Goal: Task Accomplishment & Management: Complete application form

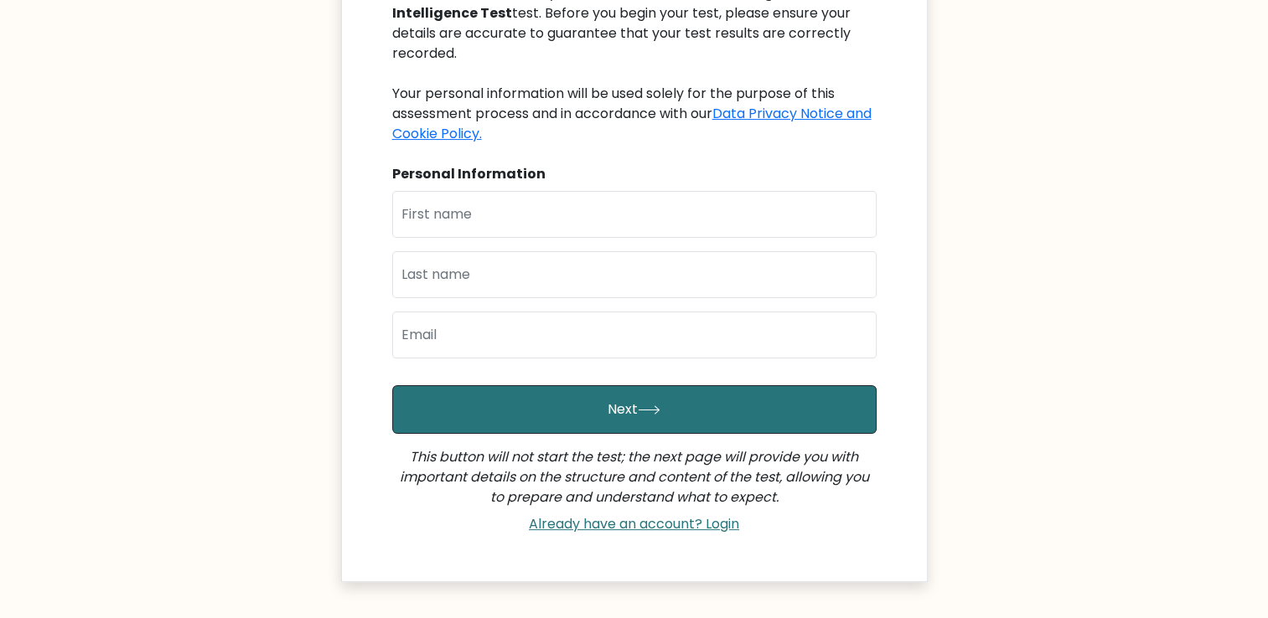
scroll to position [240, 0]
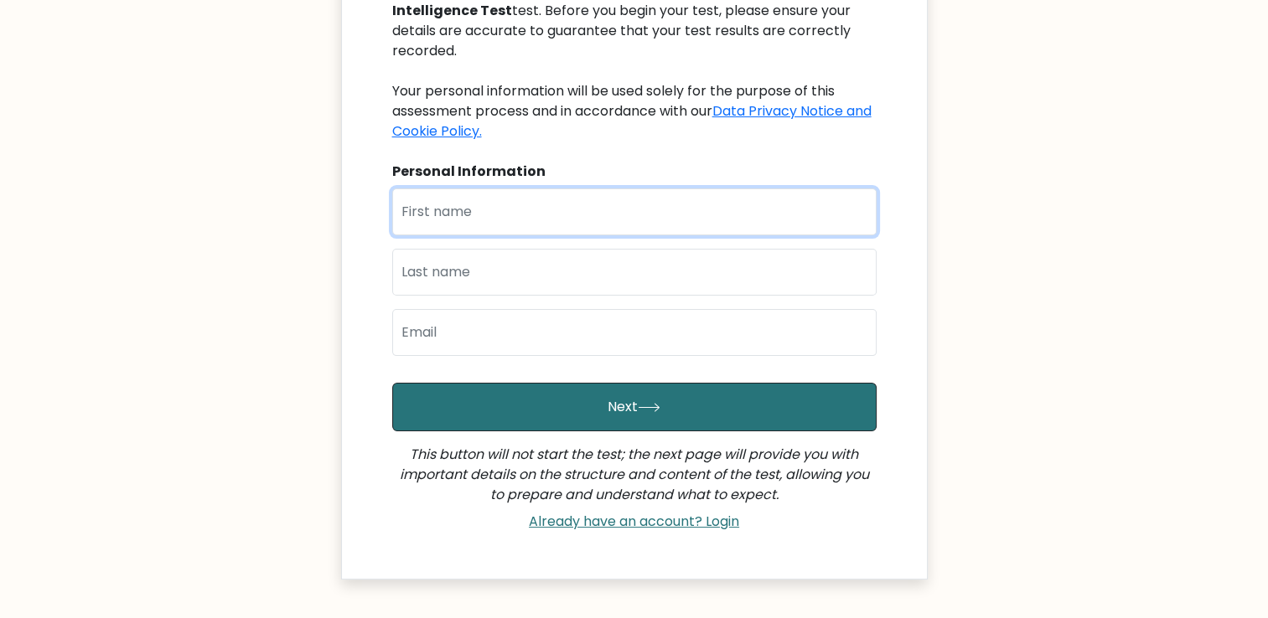
click at [505, 201] on input "text" at bounding box center [634, 212] width 484 height 47
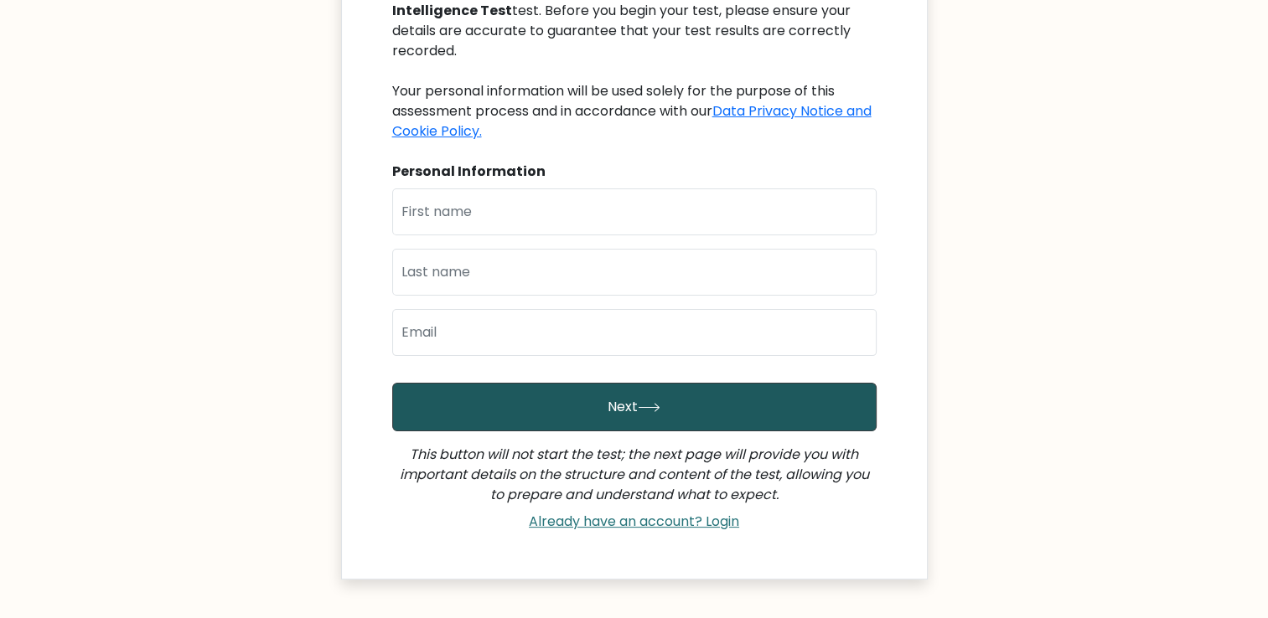
click at [798, 383] on button "Next" at bounding box center [634, 407] width 484 height 49
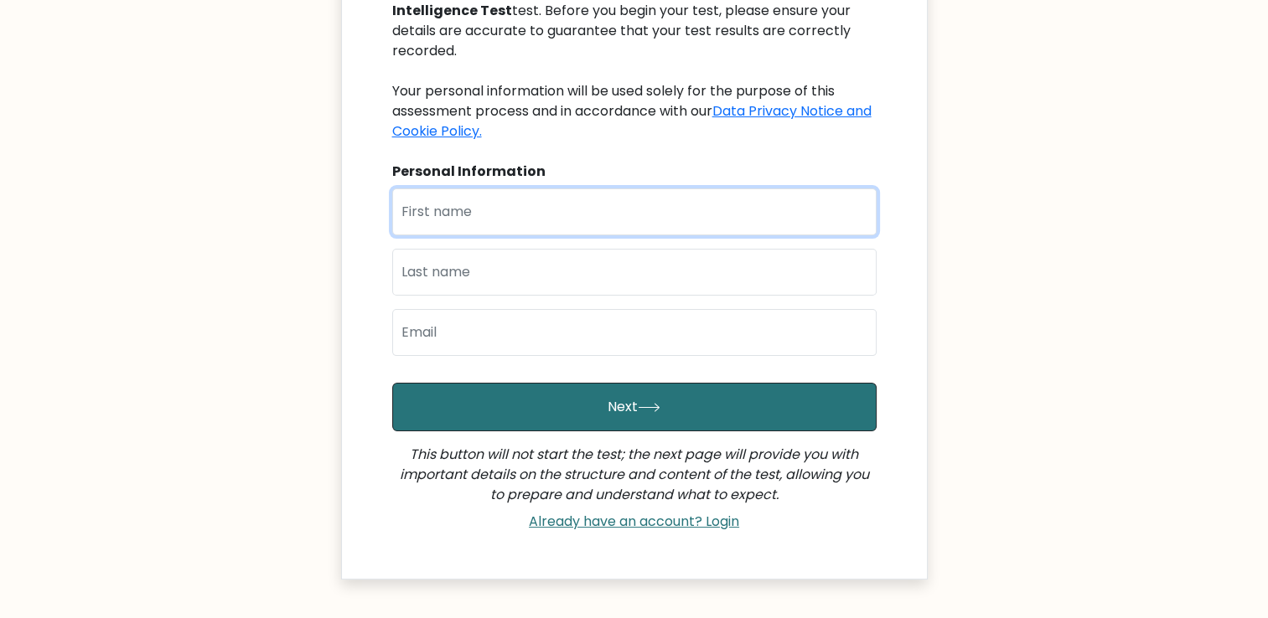
click at [536, 189] on input "text" at bounding box center [634, 212] width 484 height 47
type input "Zakaria"
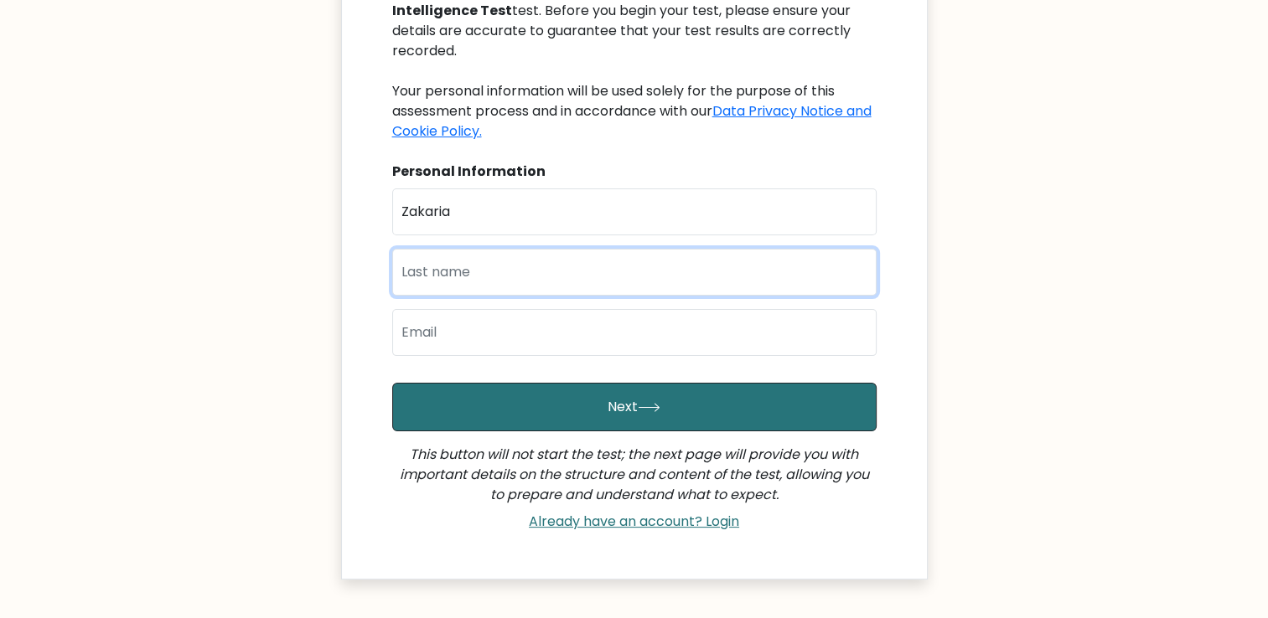
type input "Dkhissi"
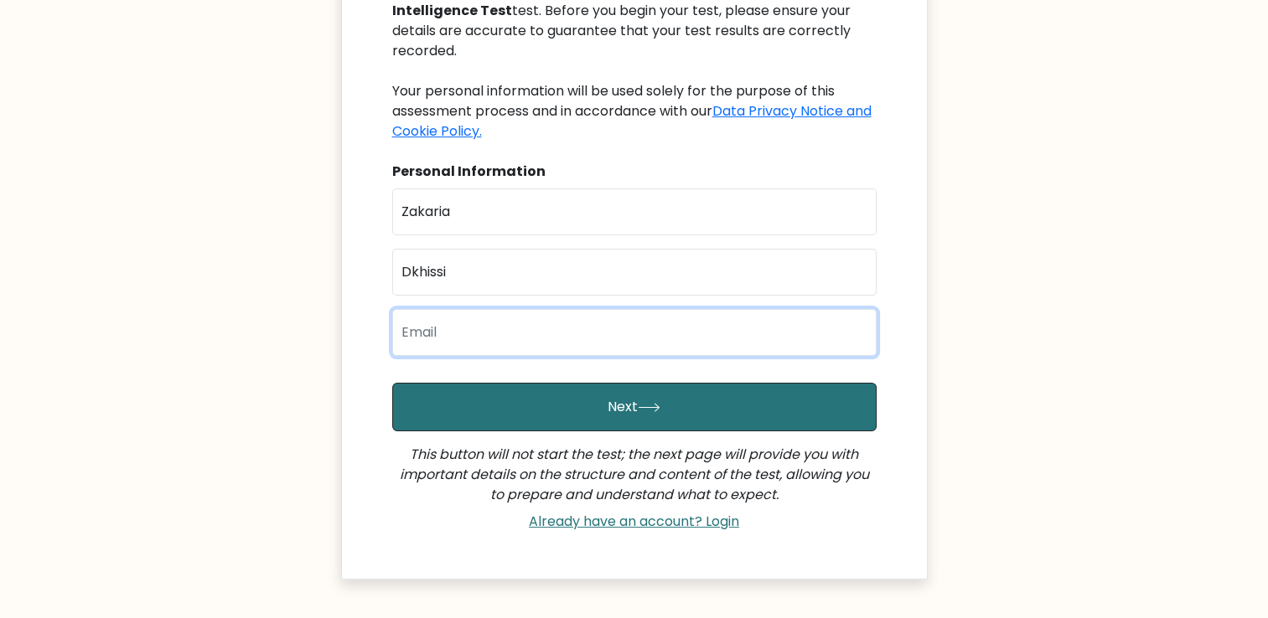
type input "zakariadkhissi3@gmail.com"
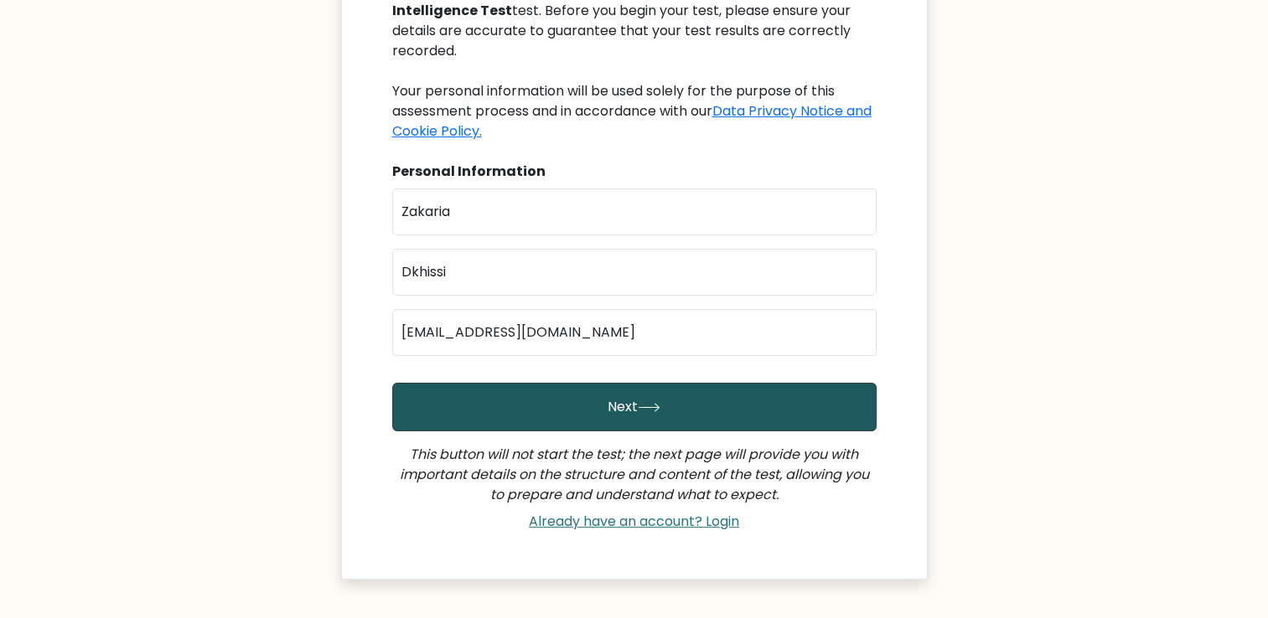
click at [570, 383] on button "Next" at bounding box center [634, 407] width 484 height 49
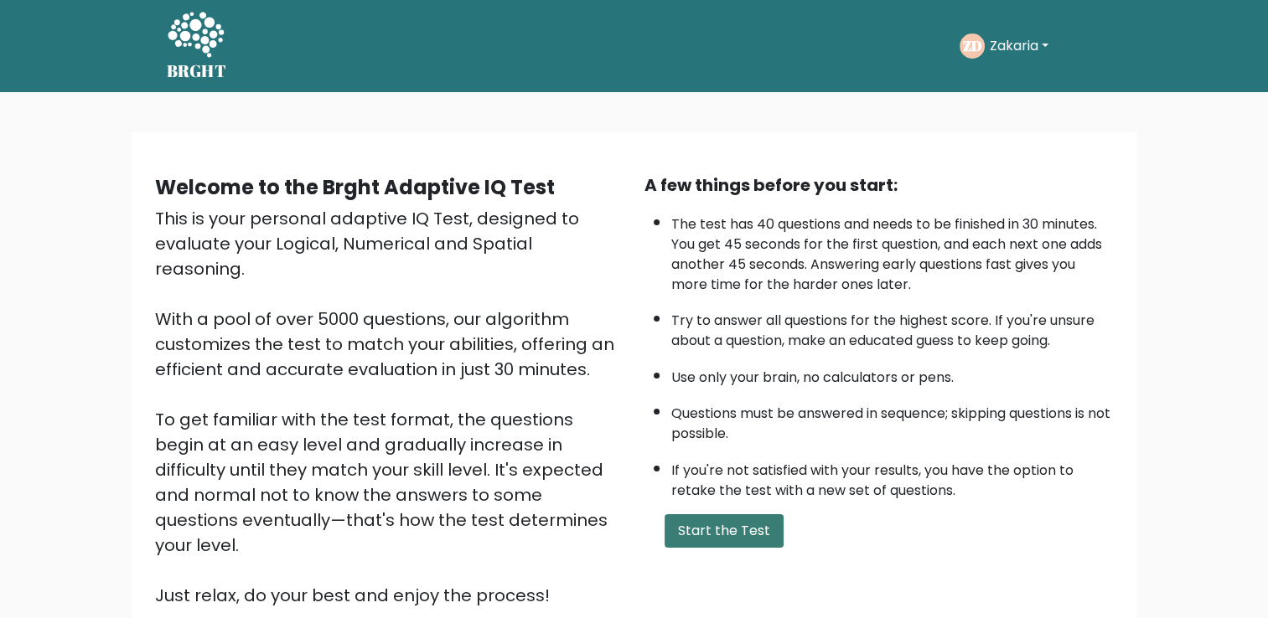
click at [712, 528] on button "Start the Test" at bounding box center [723, 531] width 119 height 34
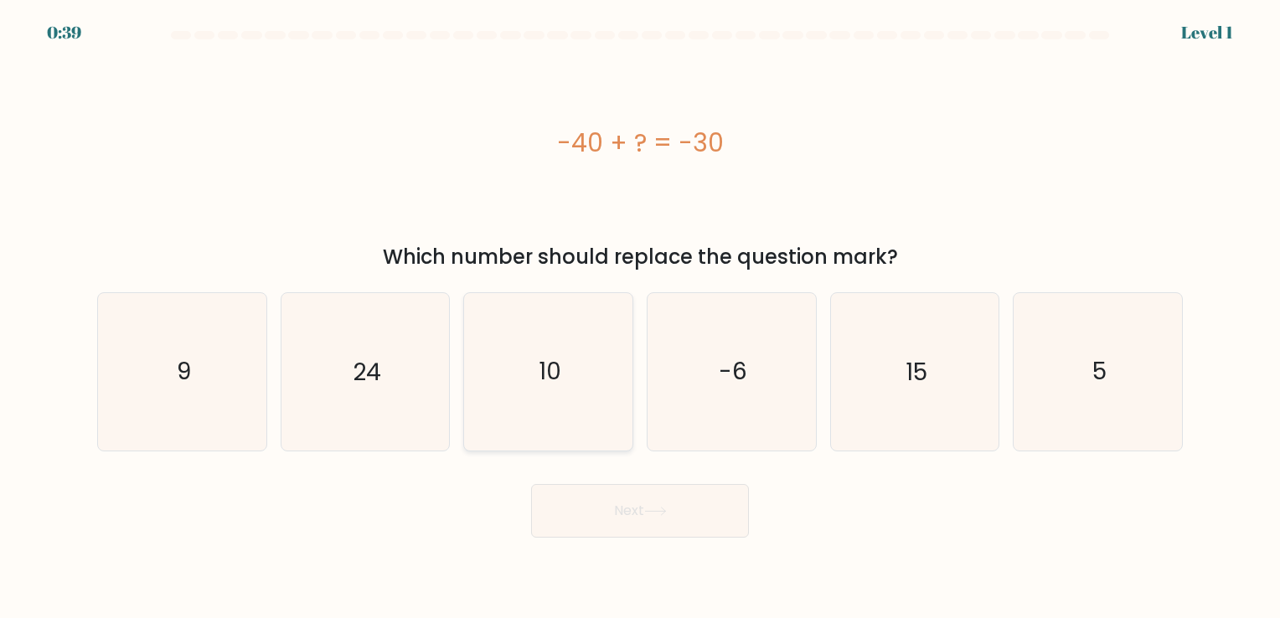
click at [554, 416] on icon "10" at bounding box center [548, 371] width 157 height 157
click at [640, 318] on input "c. 10" at bounding box center [640, 313] width 1 height 8
radio input "true"
click at [608, 514] on button "Next" at bounding box center [640, 511] width 218 height 54
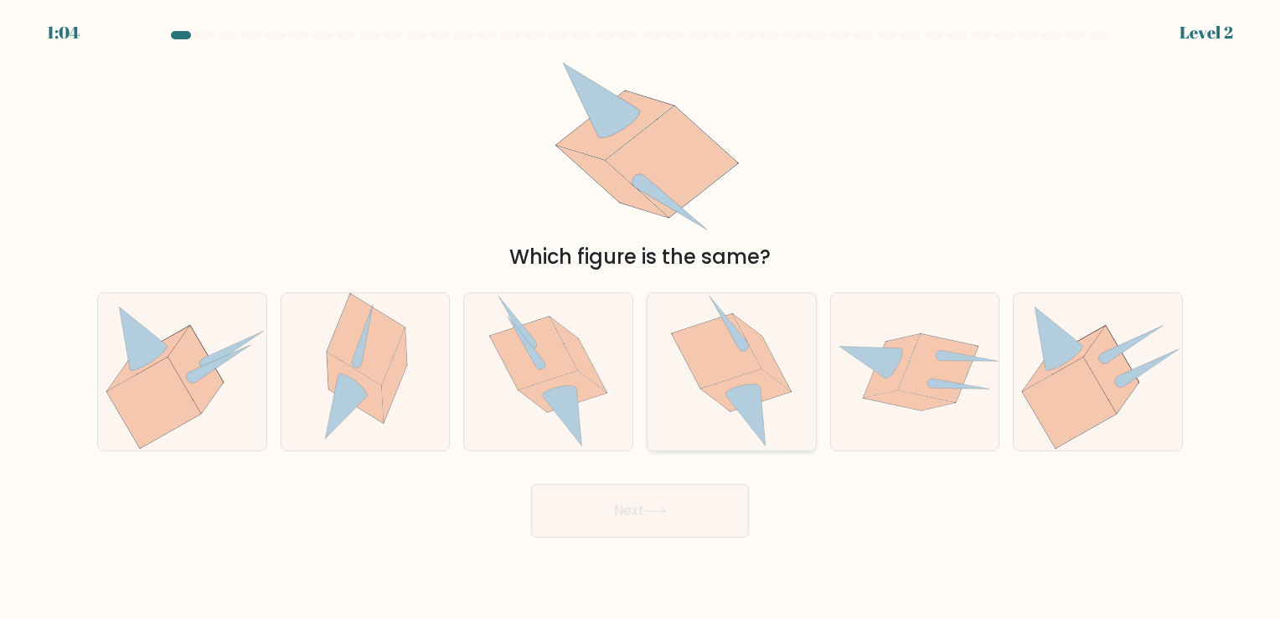
click at [754, 387] on icon at bounding box center [743, 390] width 35 height 11
click at [641, 318] on input "d." at bounding box center [640, 313] width 1 height 8
radio input "true"
click at [707, 501] on button "Next" at bounding box center [640, 511] width 218 height 54
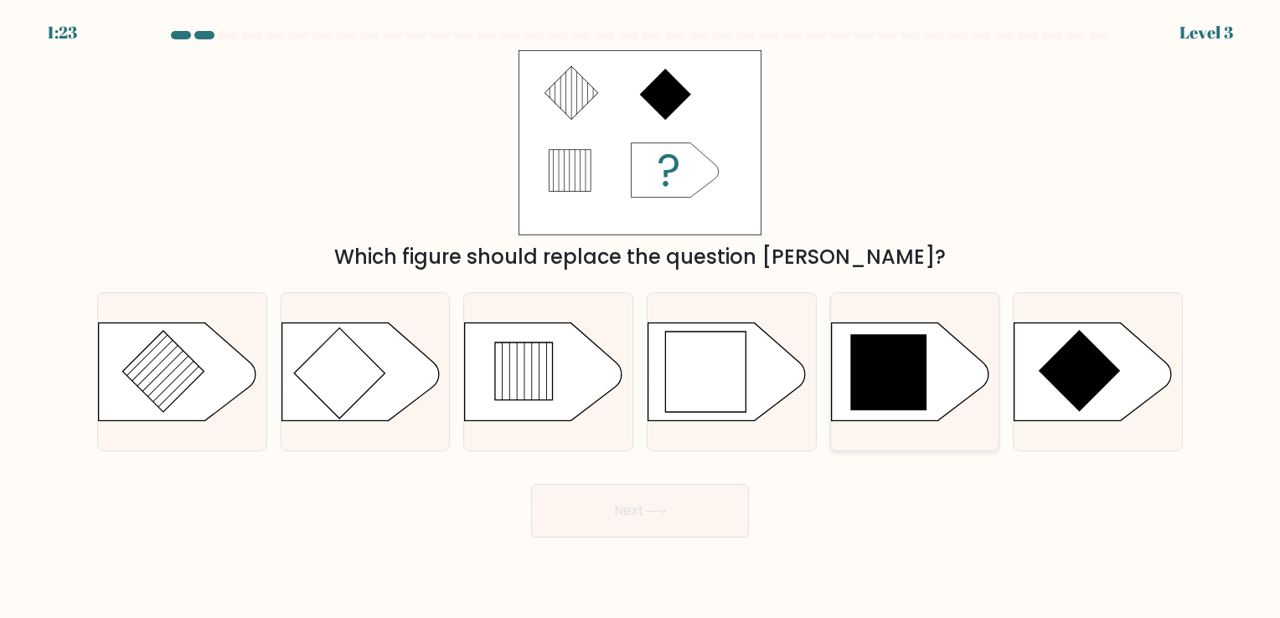
click at [876, 360] on icon at bounding box center [888, 372] width 76 height 76
click at [641, 318] on input "e." at bounding box center [640, 313] width 1 height 8
radio input "true"
click at [690, 515] on button "Next" at bounding box center [640, 511] width 218 height 54
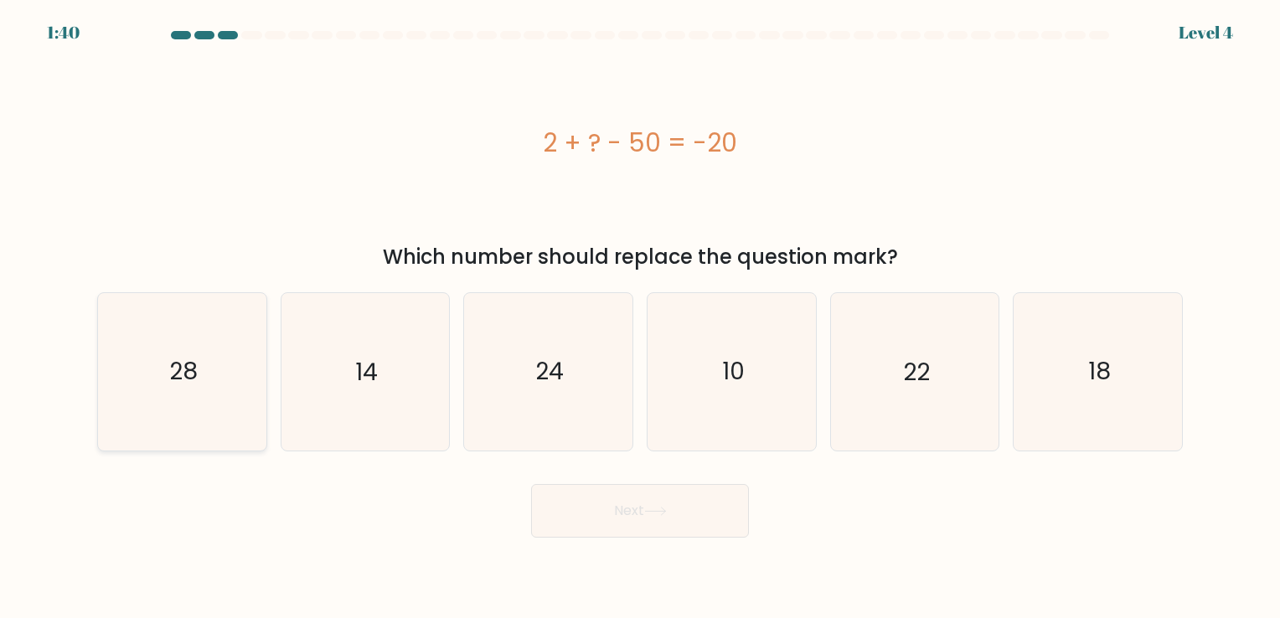
click at [202, 393] on icon "28" at bounding box center [182, 371] width 157 height 157
click at [640, 318] on input "a. 28" at bounding box center [640, 313] width 1 height 8
radio input "true"
click at [605, 524] on button "Next" at bounding box center [640, 511] width 218 height 54
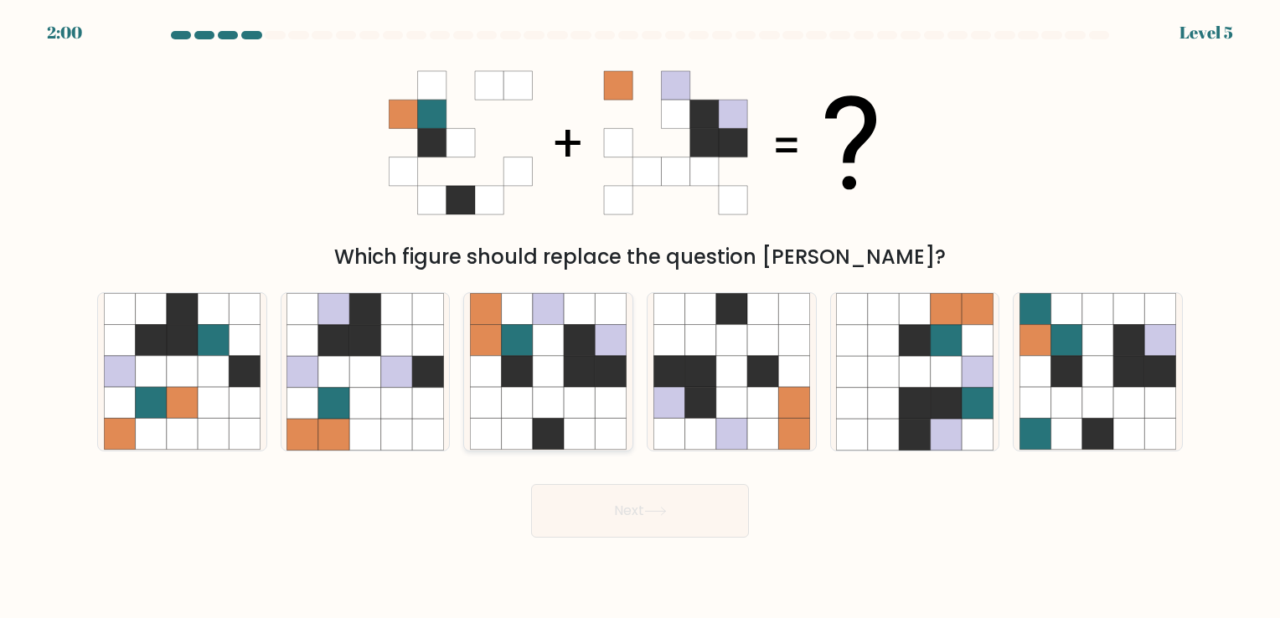
click at [559, 404] on icon at bounding box center [548, 403] width 31 height 31
click at [640, 318] on input "c." at bounding box center [640, 313] width 1 height 8
radio input "true"
click at [674, 518] on button "Next" at bounding box center [640, 511] width 218 height 54
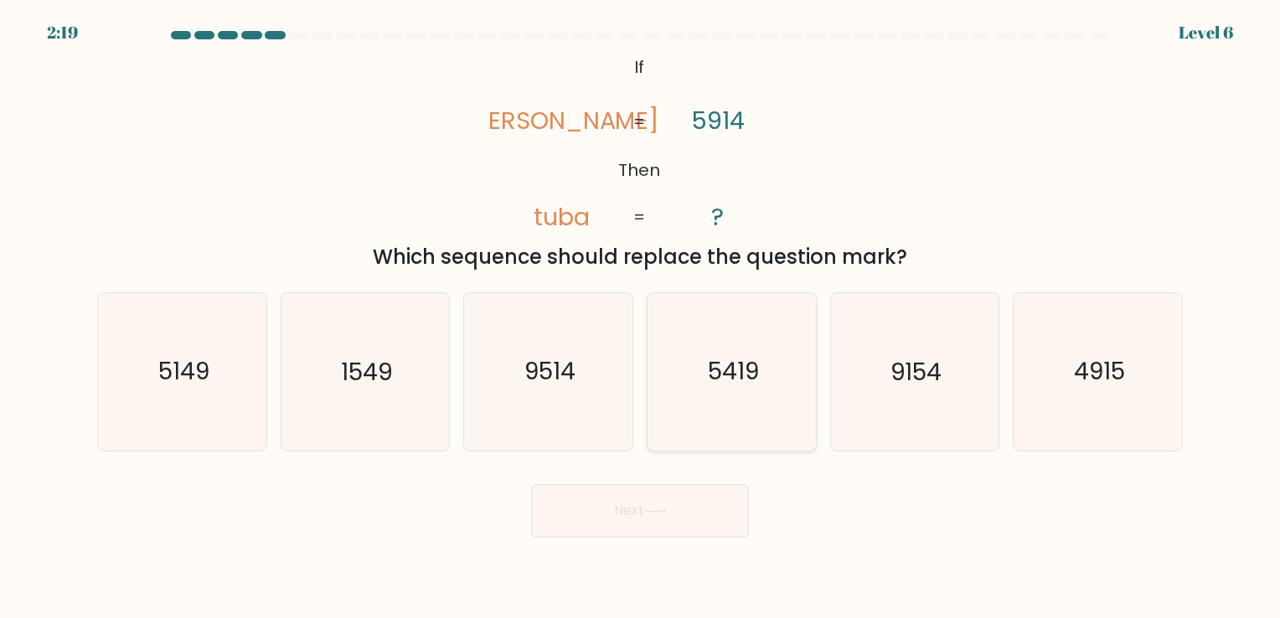
click at [731, 374] on text "5419" at bounding box center [733, 372] width 51 height 33
click at [641, 318] on input "d. 5419" at bounding box center [640, 313] width 1 height 8
radio input "true"
click at [667, 520] on button "Next" at bounding box center [640, 511] width 218 height 54
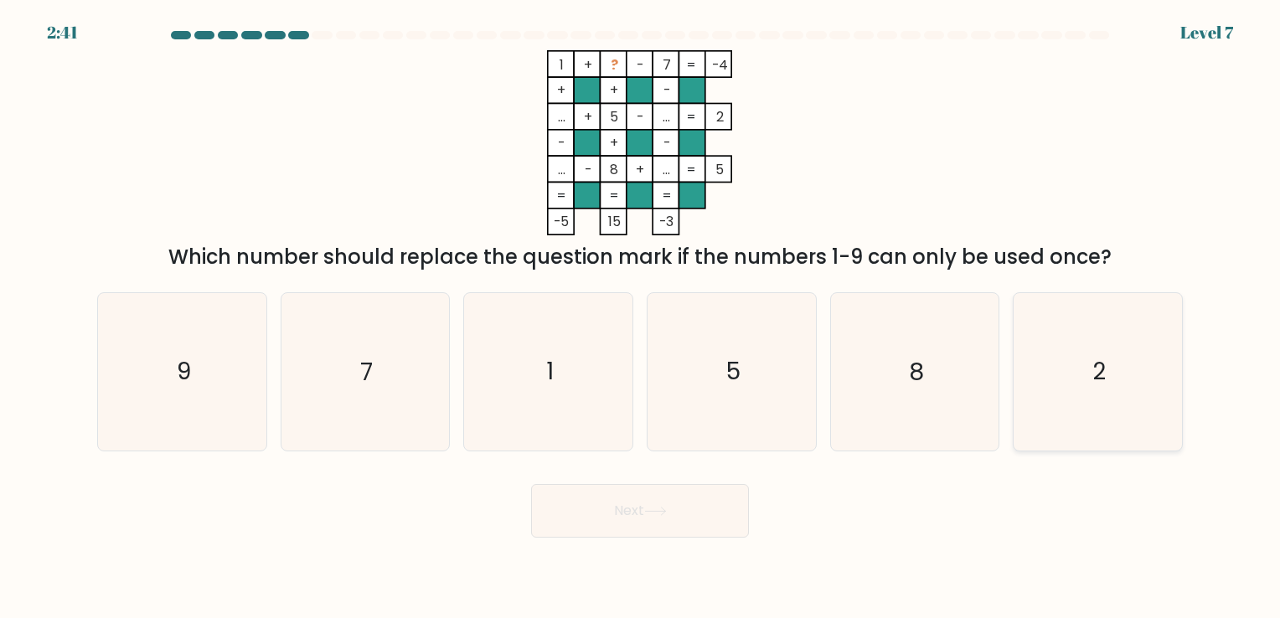
click at [1097, 397] on icon "2" at bounding box center [1098, 371] width 157 height 157
click at [641, 318] on input "f. 2" at bounding box center [640, 313] width 1 height 8
radio input "true"
click at [670, 518] on button "Next" at bounding box center [640, 511] width 218 height 54
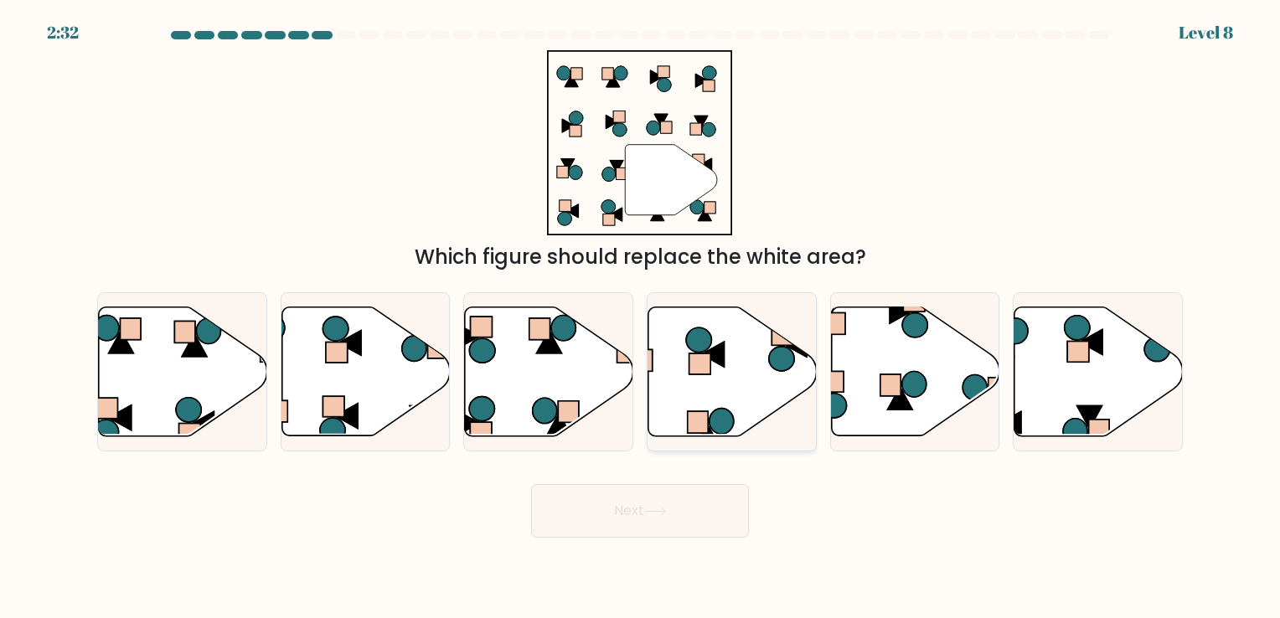
click at [705, 375] on icon at bounding box center [732, 371] width 168 height 129
click at [641, 318] on input "d." at bounding box center [640, 313] width 1 height 8
radio input "true"
click at [674, 509] on button "Next" at bounding box center [640, 511] width 218 height 54
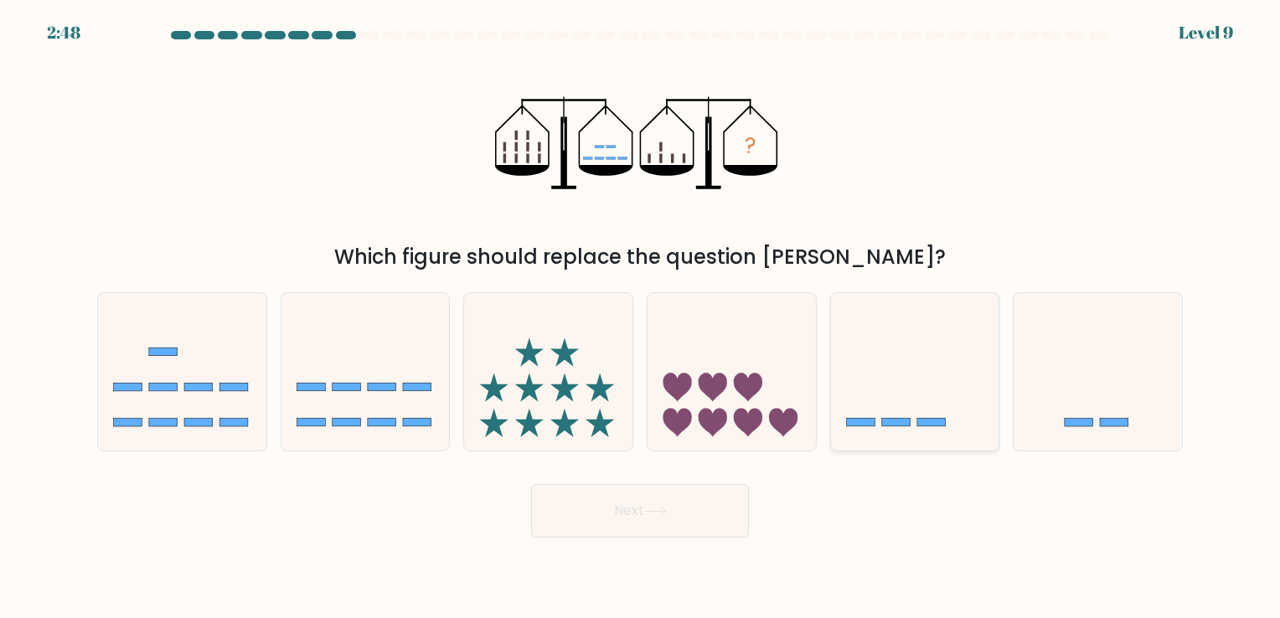
click at [928, 380] on icon at bounding box center [915, 371] width 168 height 139
click at [641, 318] on input "e." at bounding box center [640, 313] width 1 height 8
radio input "true"
click at [661, 525] on button "Next" at bounding box center [640, 511] width 218 height 54
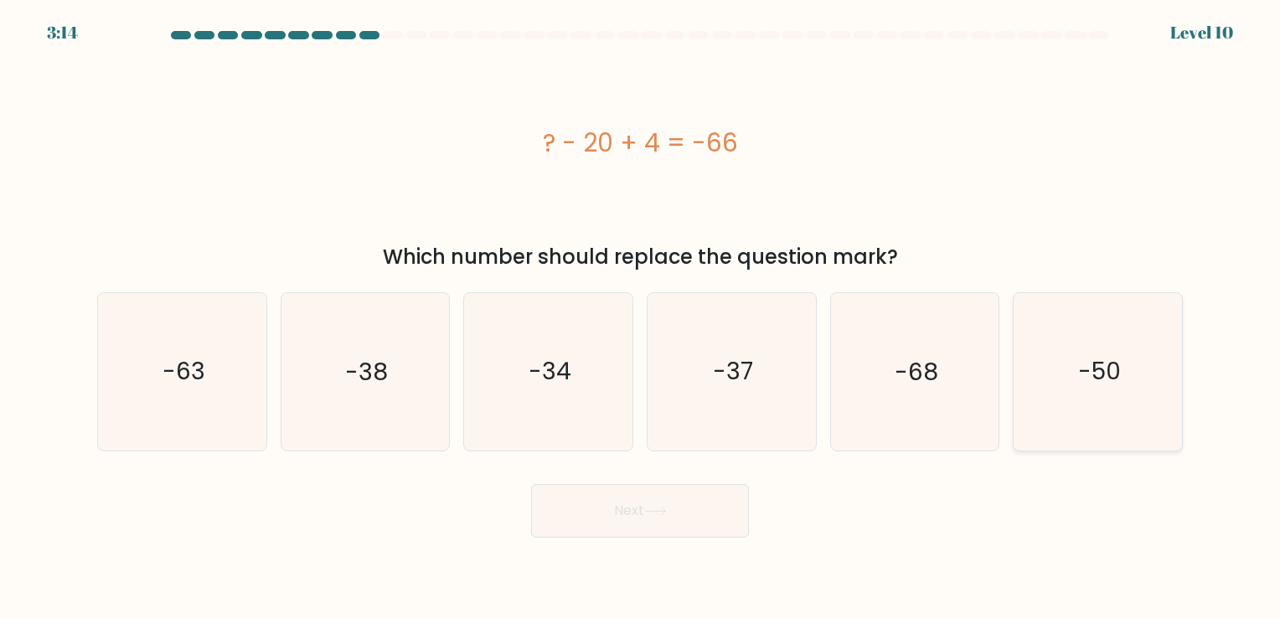
click at [1088, 386] on text "-50" at bounding box center [1099, 372] width 43 height 33
click at [641, 318] on input "f. -50" at bounding box center [640, 313] width 1 height 8
radio input "true"
click at [667, 511] on icon at bounding box center [655, 511] width 23 height 9
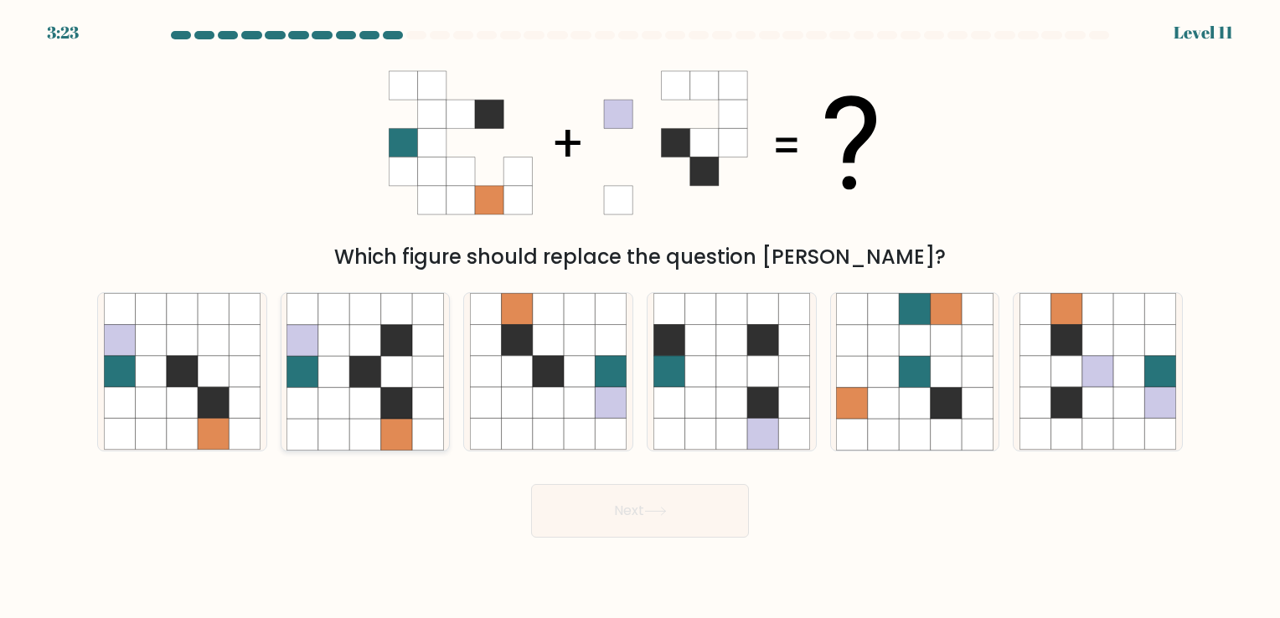
click at [307, 428] on icon at bounding box center [302, 434] width 31 height 31
click at [640, 318] on input "b." at bounding box center [640, 313] width 1 height 8
radio input "true"
click at [681, 501] on button "Next" at bounding box center [640, 511] width 218 height 54
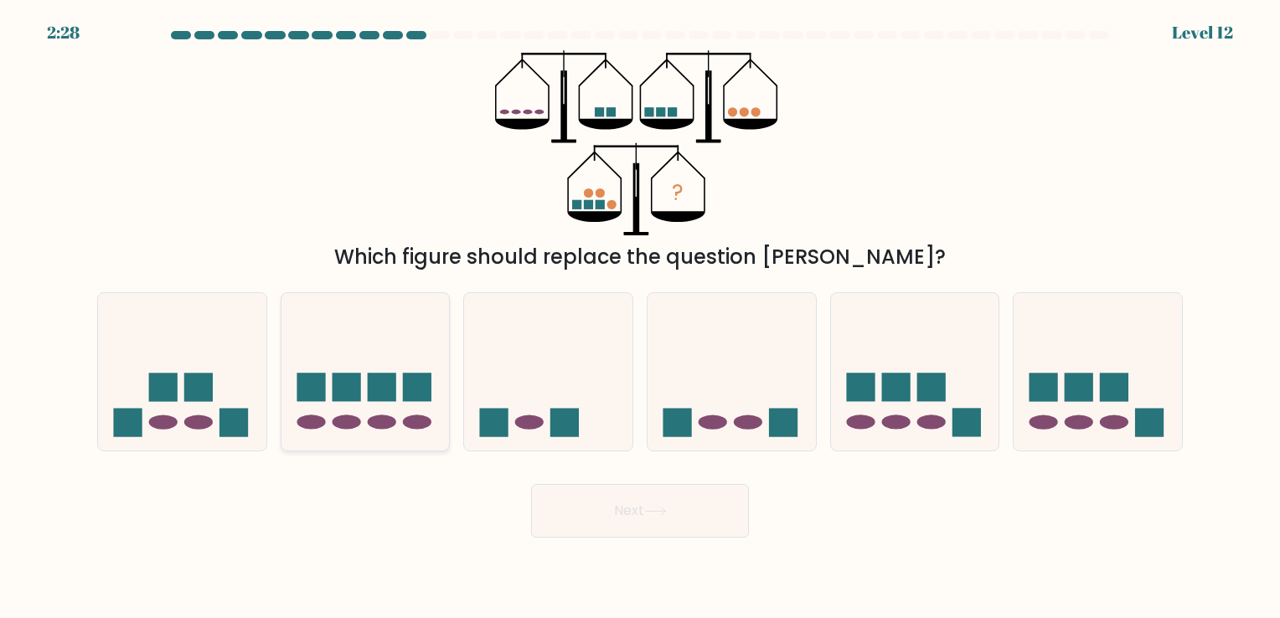
click at [375, 367] on icon at bounding box center [366, 371] width 168 height 139
click at [640, 318] on input "b." at bounding box center [640, 313] width 1 height 8
radio input "true"
click at [677, 524] on button "Next" at bounding box center [640, 511] width 218 height 54
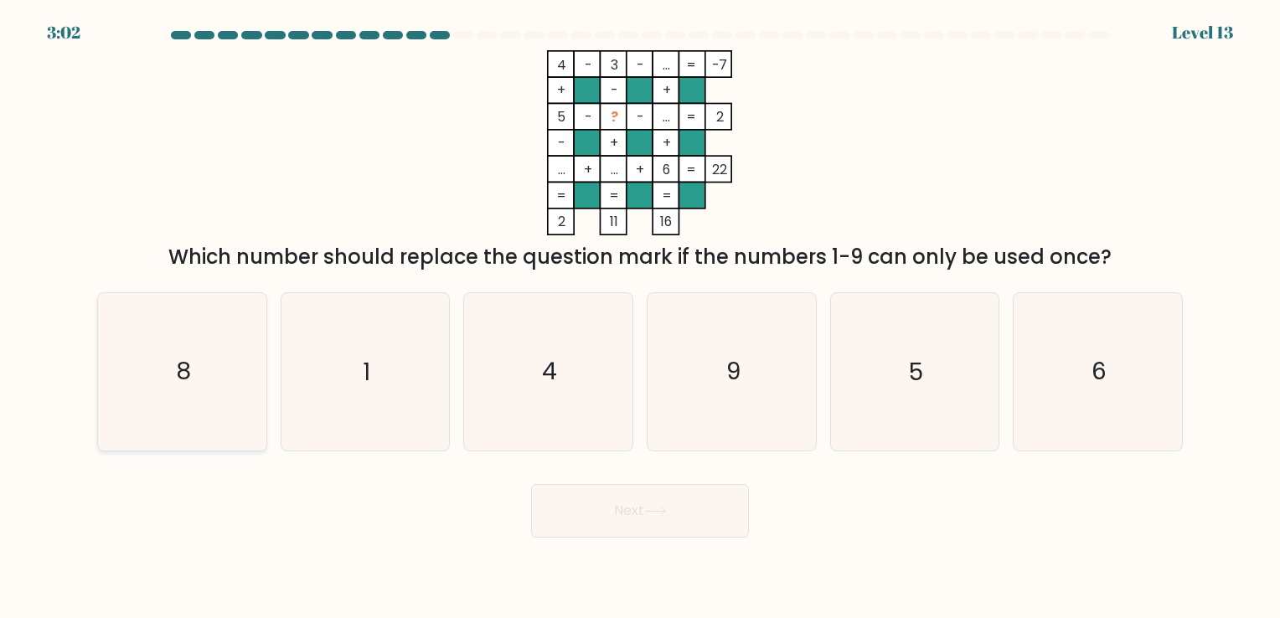
click at [209, 393] on icon "8" at bounding box center [182, 371] width 157 height 157
click at [640, 318] on input "a. 8" at bounding box center [640, 313] width 1 height 8
radio input "true"
click at [408, 390] on icon "1" at bounding box center [365, 371] width 157 height 157
click at [640, 318] on input "b. 1" at bounding box center [640, 313] width 1 height 8
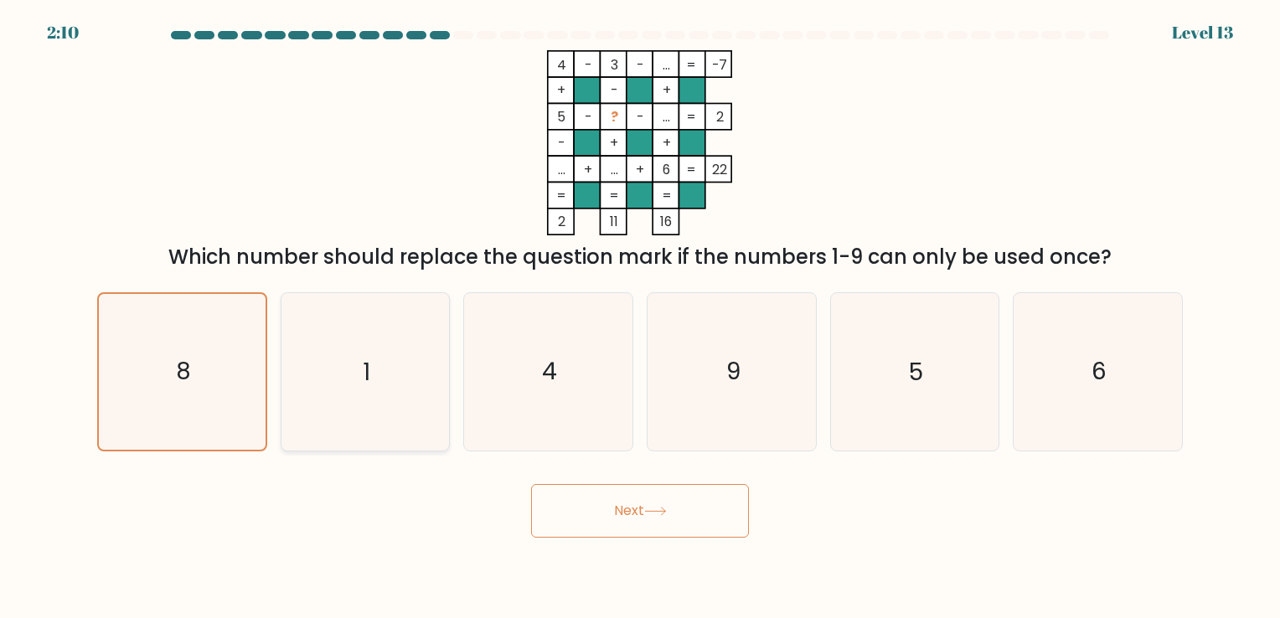
radio input "true"
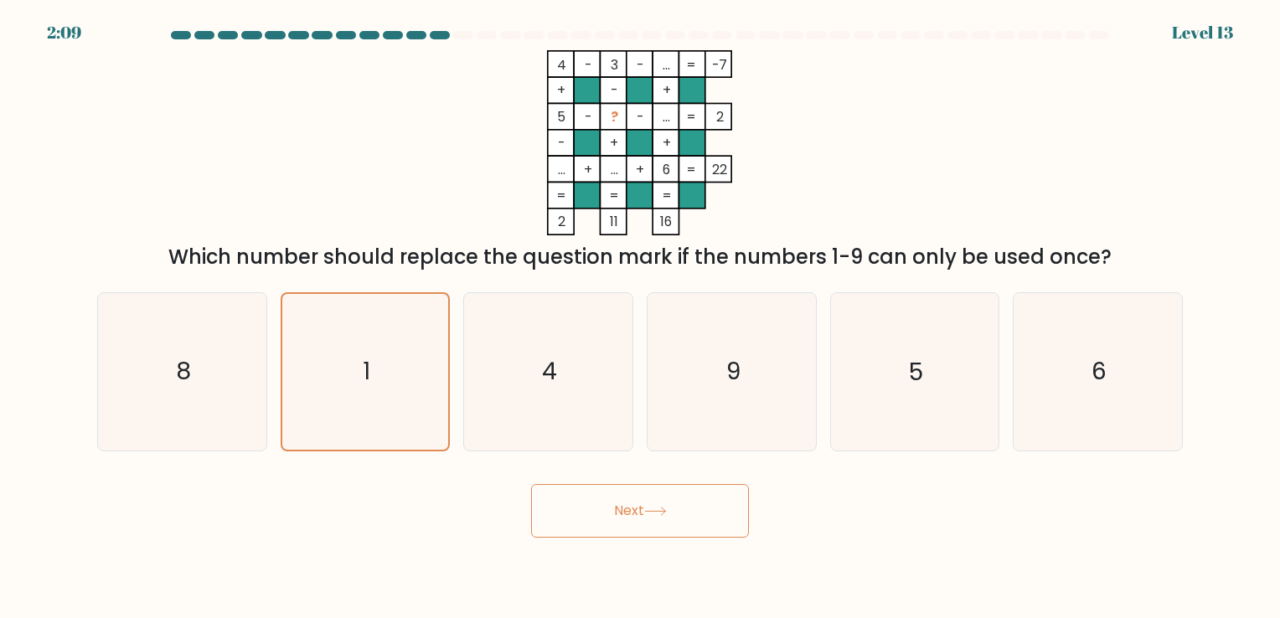
click at [628, 519] on button "Next" at bounding box center [640, 511] width 218 height 54
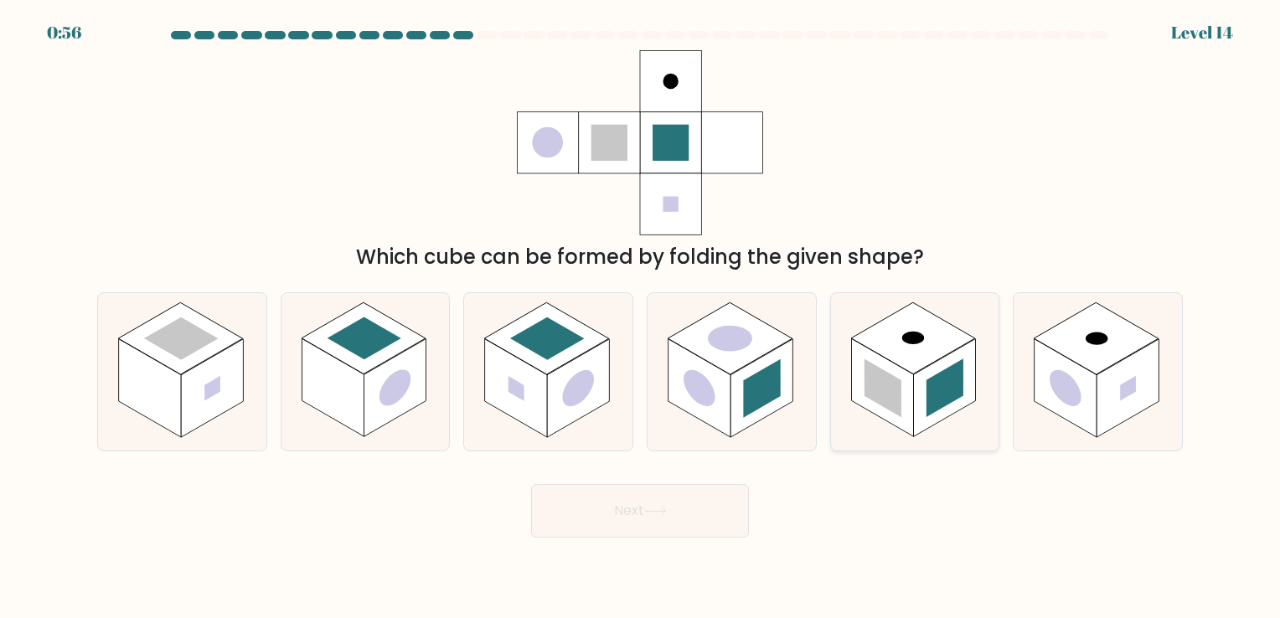
click at [920, 424] on rect at bounding box center [944, 388] width 62 height 98
click at [641, 318] on input "e." at bounding box center [640, 313] width 1 height 8
radio input "true"
click at [652, 511] on icon at bounding box center [655, 512] width 20 height 8
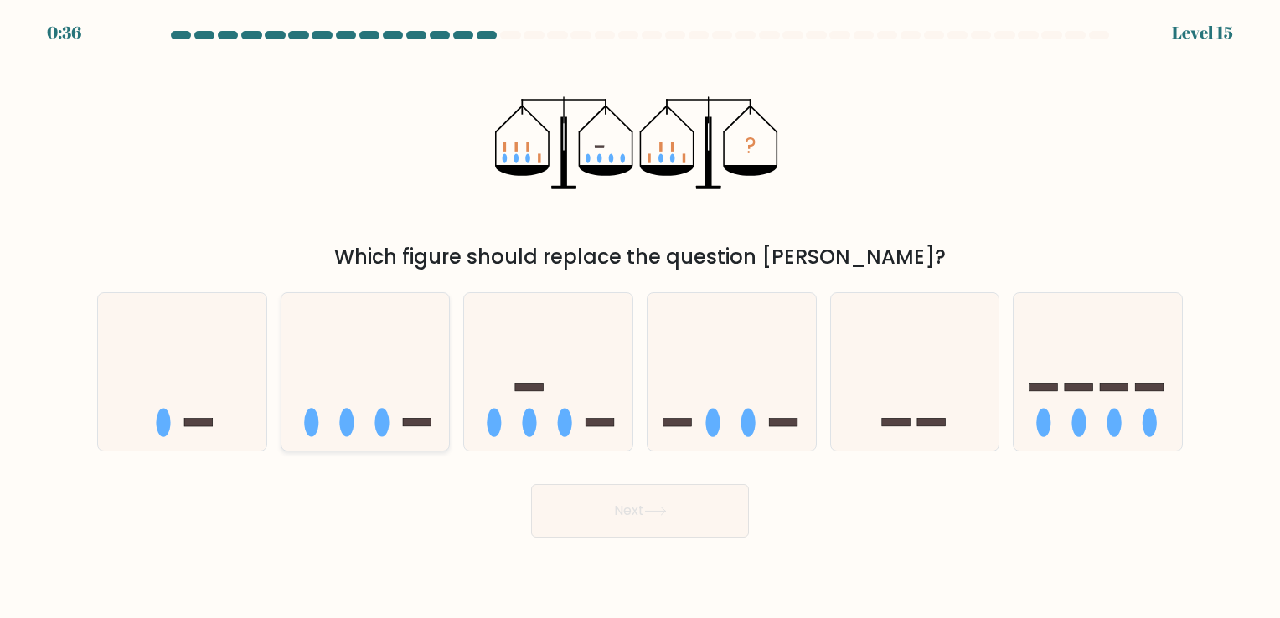
click at [399, 353] on icon at bounding box center [366, 371] width 168 height 139
click at [640, 318] on input "b." at bounding box center [640, 313] width 1 height 8
radio input "true"
click at [589, 491] on button "Next" at bounding box center [640, 511] width 218 height 54
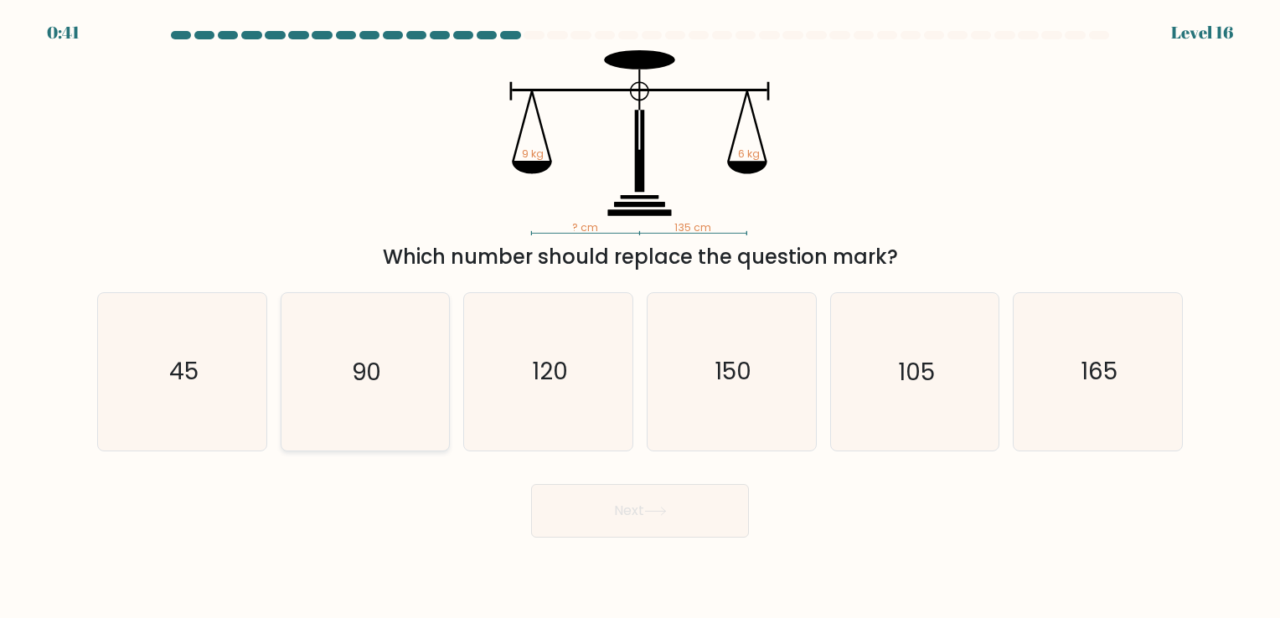
click at [374, 402] on icon "90" at bounding box center [365, 371] width 157 height 157
click at [640, 318] on input "b. 90" at bounding box center [640, 313] width 1 height 8
radio input "true"
click at [624, 528] on button "Next" at bounding box center [640, 511] width 218 height 54
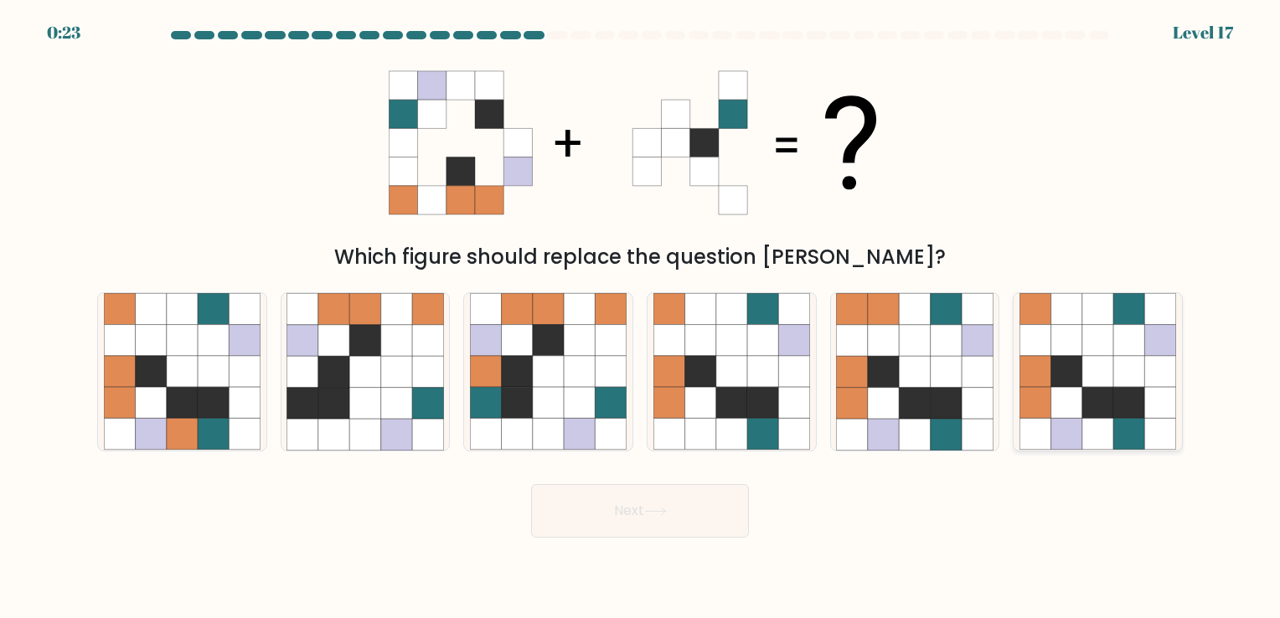
click at [1132, 437] on icon at bounding box center [1128, 434] width 31 height 31
click at [641, 318] on input "f." at bounding box center [640, 313] width 1 height 8
radio input "true"
click at [705, 505] on button "Next" at bounding box center [640, 511] width 218 height 54
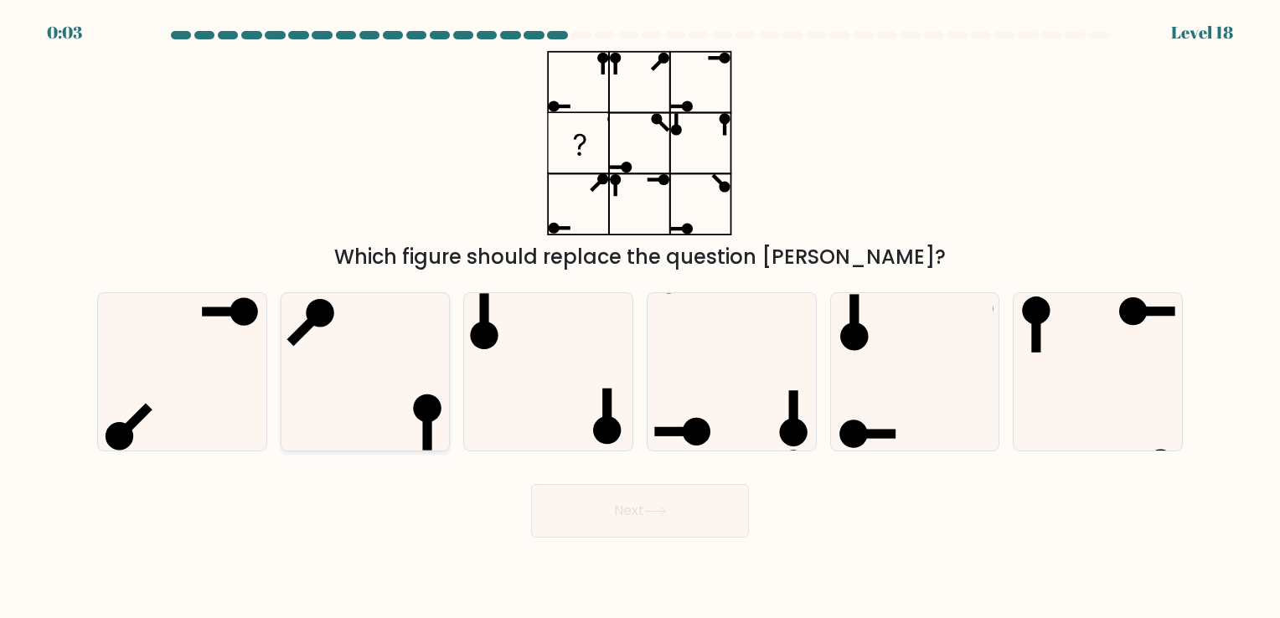
click at [355, 350] on icon at bounding box center [365, 371] width 157 height 157
click at [640, 318] on input "b." at bounding box center [640, 313] width 1 height 8
radio input "true"
click at [647, 502] on button "Next" at bounding box center [640, 511] width 218 height 54
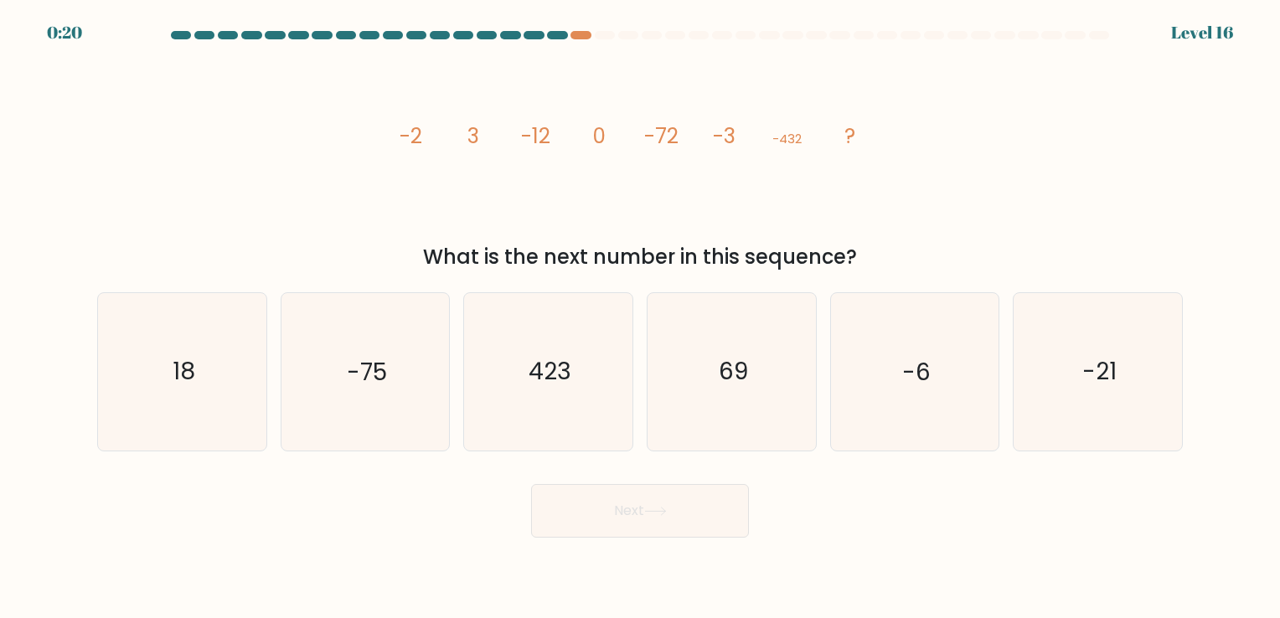
click at [473, 137] on tspan "3" at bounding box center [474, 135] width 12 height 29
click at [737, 137] on icon "image/svg+xml -2 3 -12 0 -72 -3 -432 ?" at bounding box center [640, 142] width 503 height 185
click at [411, 151] on icon "image/svg+xml -2 3 -12 0 -72 -3 -432 ?" at bounding box center [640, 142] width 503 height 185
click at [529, 144] on tspan "-12" at bounding box center [536, 135] width 29 height 29
click at [919, 374] on text "-6" at bounding box center [916, 372] width 28 height 33
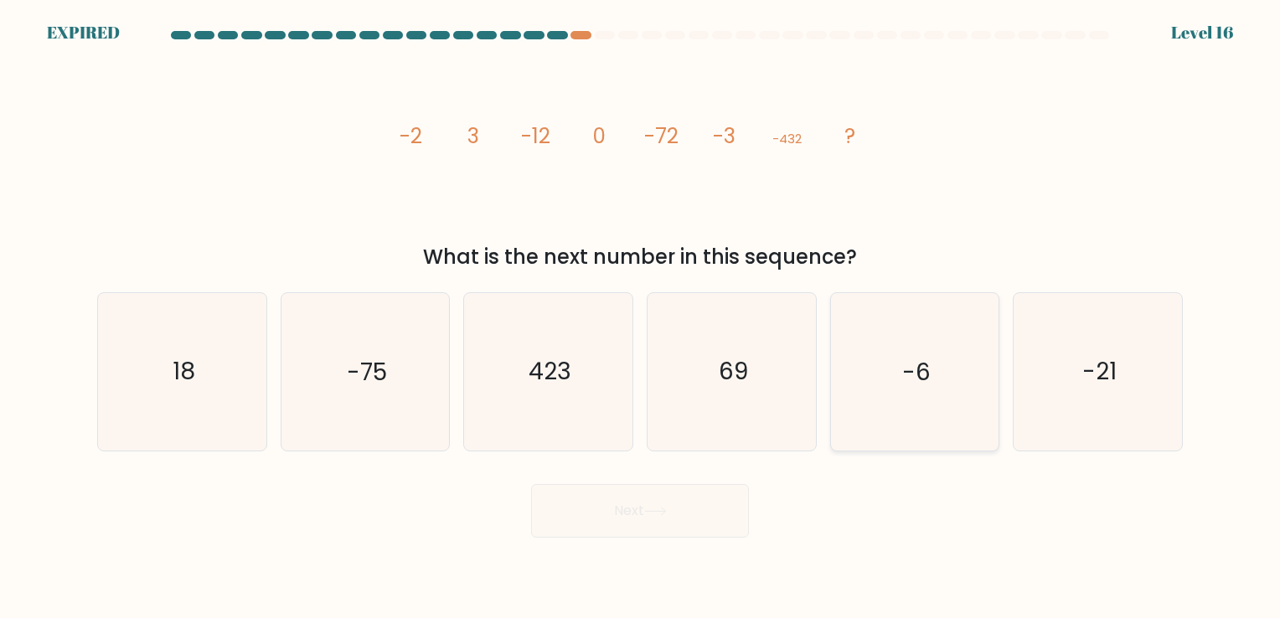
click at [641, 318] on input "e. -6" at bounding box center [640, 313] width 1 height 8
radio input "true"
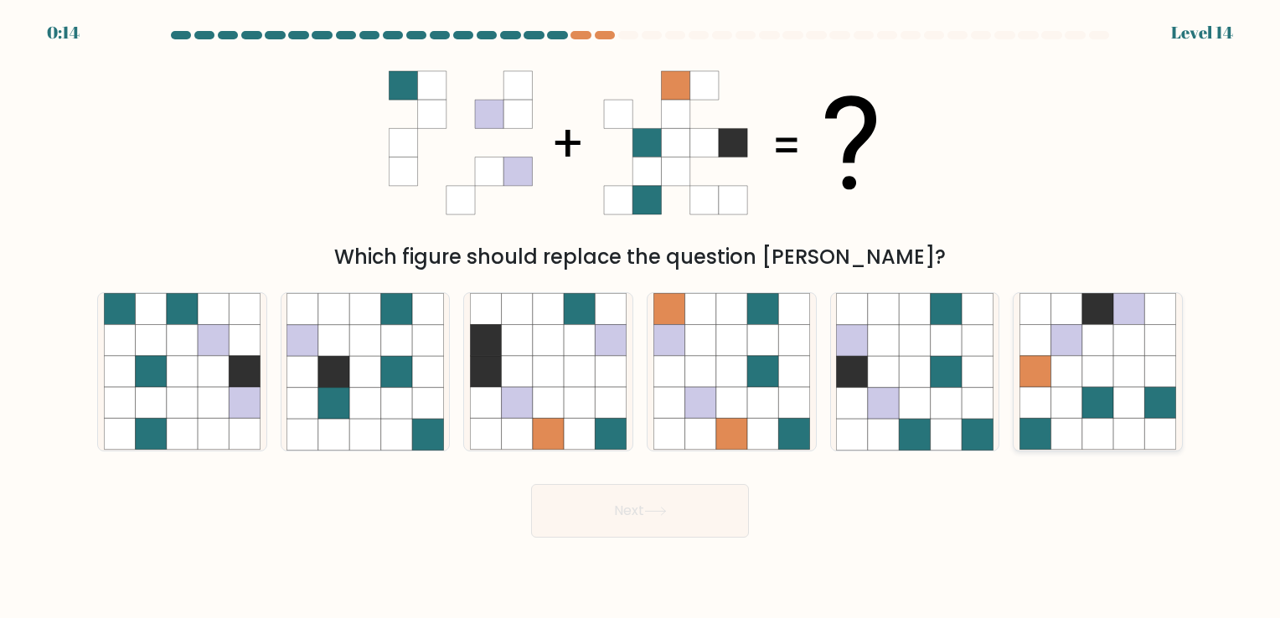
click at [1108, 357] on icon at bounding box center [1097, 371] width 31 height 31
click at [641, 318] on input "f." at bounding box center [640, 313] width 1 height 8
radio input "true"
click at [678, 496] on button "Next" at bounding box center [640, 511] width 218 height 54
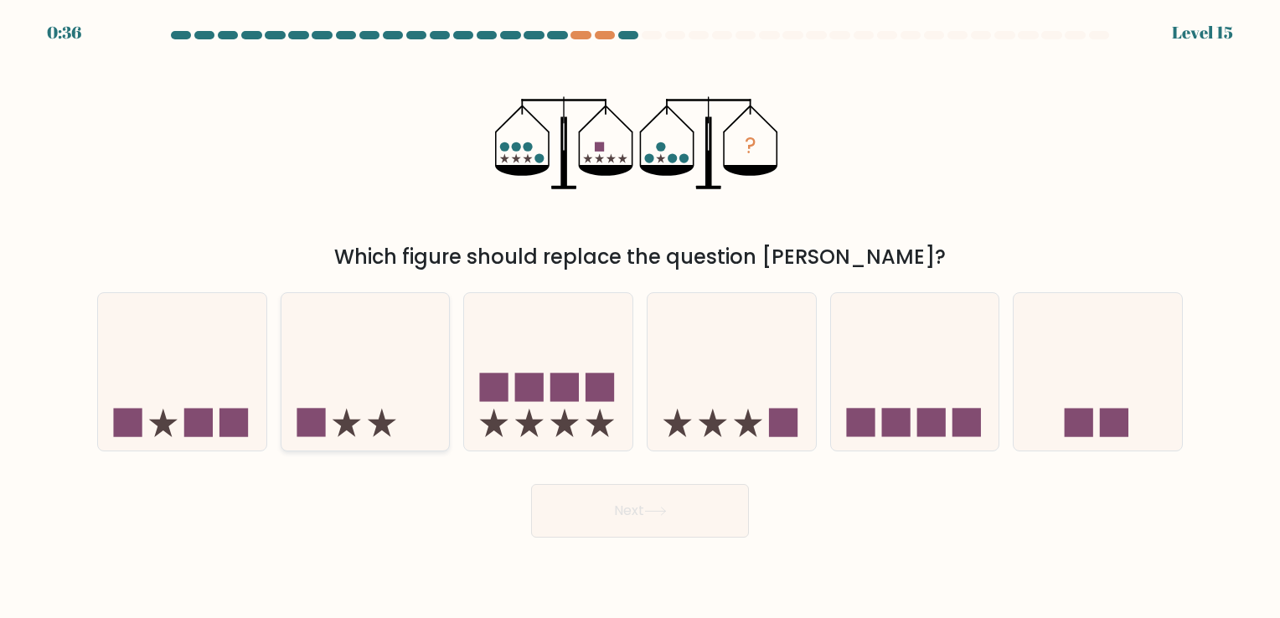
click at [380, 396] on icon at bounding box center [366, 371] width 168 height 139
click at [640, 318] on input "b." at bounding box center [640, 313] width 1 height 8
radio input "true"
click at [578, 494] on button "Next" at bounding box center [640, 511] width 218 height 54
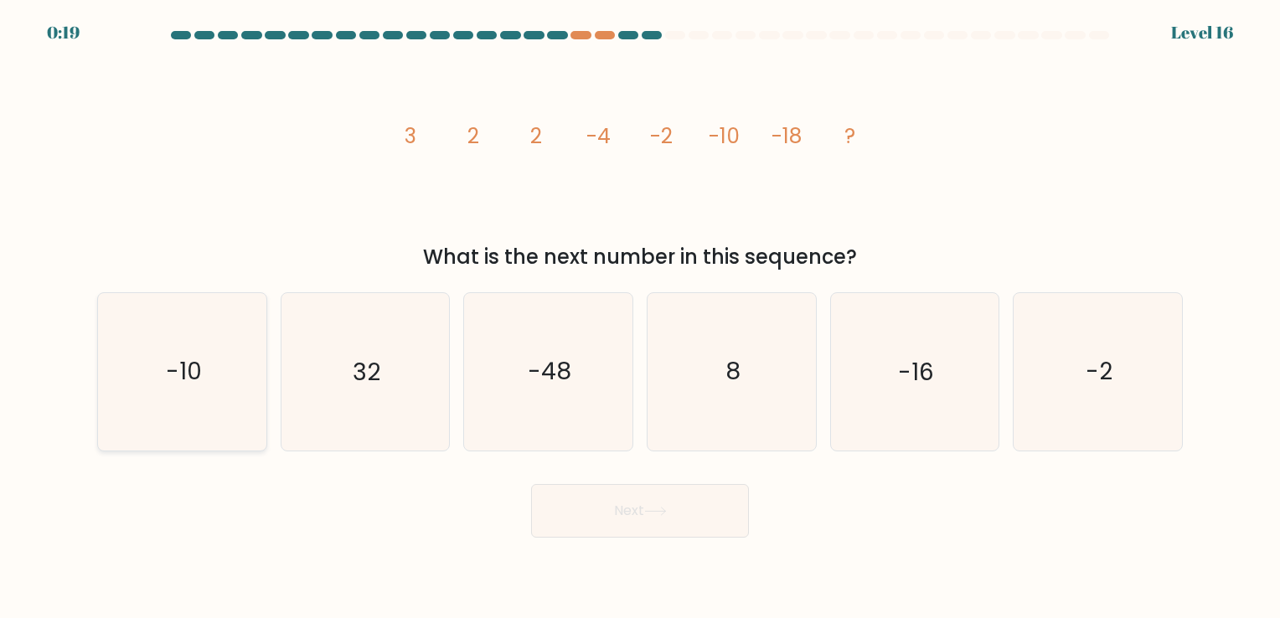
click at [164, 377] on icon "-10" at bounding box center [182, 371] width 157 height 157
click at [640, 318] on input "a. -10" at bounding box center [640, 313] width 1 height 8
radio input "true"
click at [612, 510] on button "Next" at bounding box center [640, 511] width 218 height 54
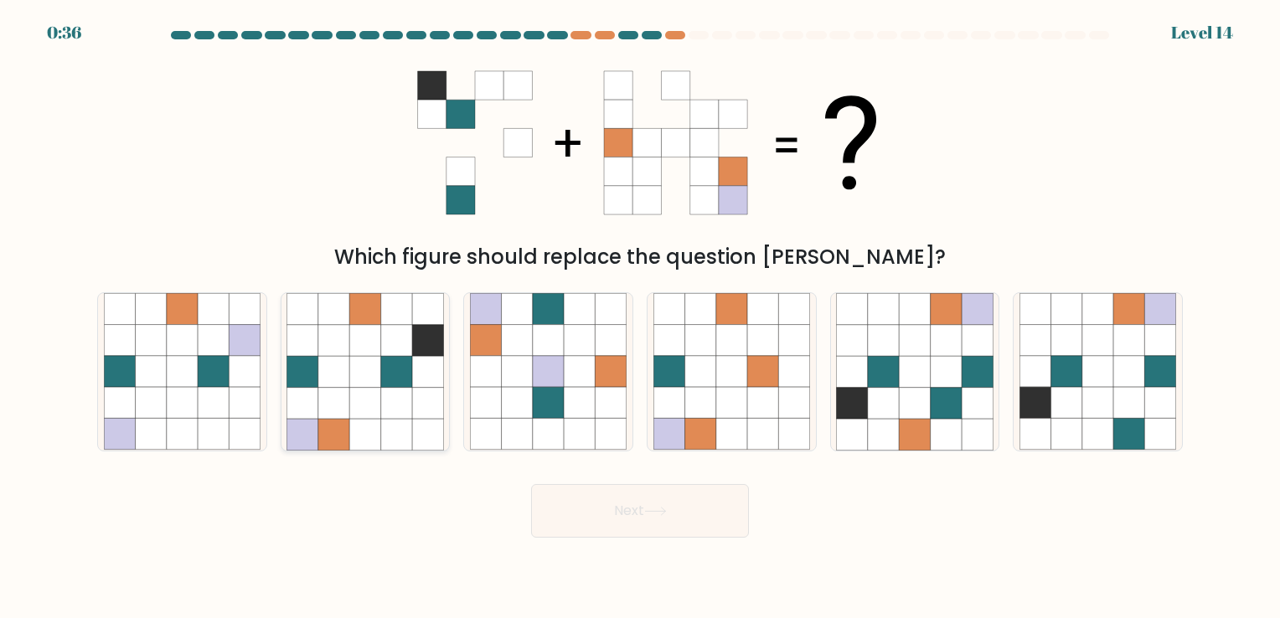
click at [348, 385] on icon at bounding box center [333, 371] width 31 height 31
click at [640, 318] on input "b." at bounding box center [640, 313] width 1 height 8
radio input "true"
click at [576, 491] on button "Next" at bounding box center [640, 511] width 218 height 54
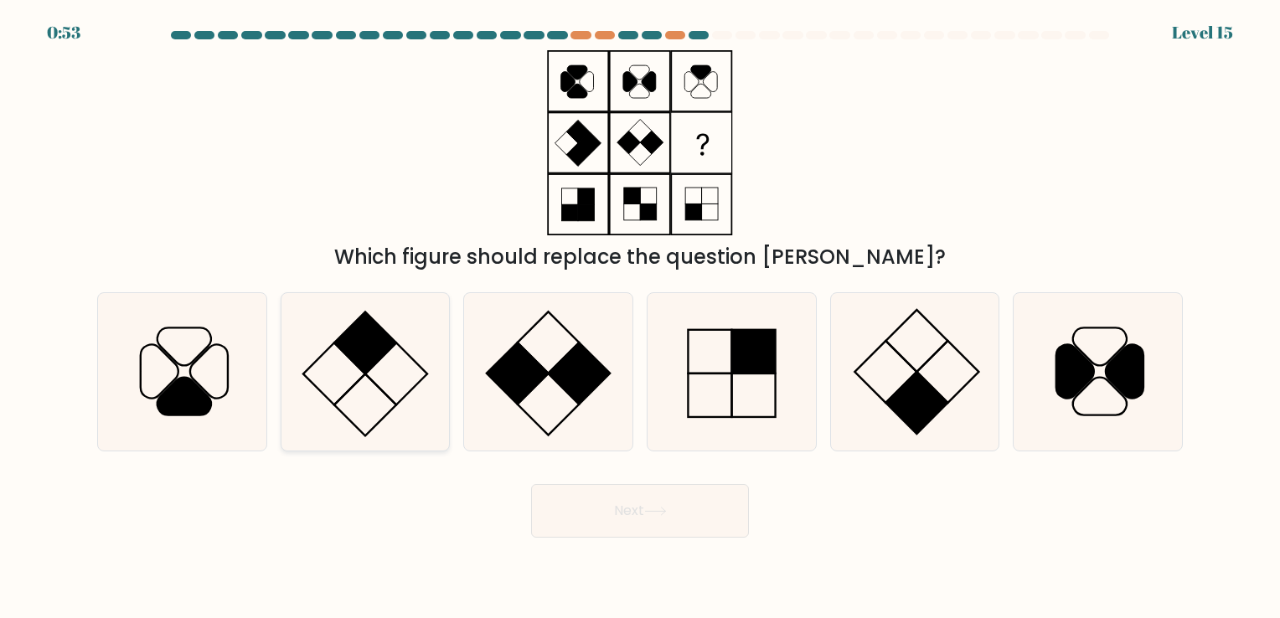
click at [387, 354] on icon at bounding box center [365, 371] width 157 height 157
click at [640, 318] on input "b." at bounding box center [640, 313] width 1 height 8
radio input "true"
click at [620, 504] on button "Next" at bounding box center [640, 511] width 218 height 54
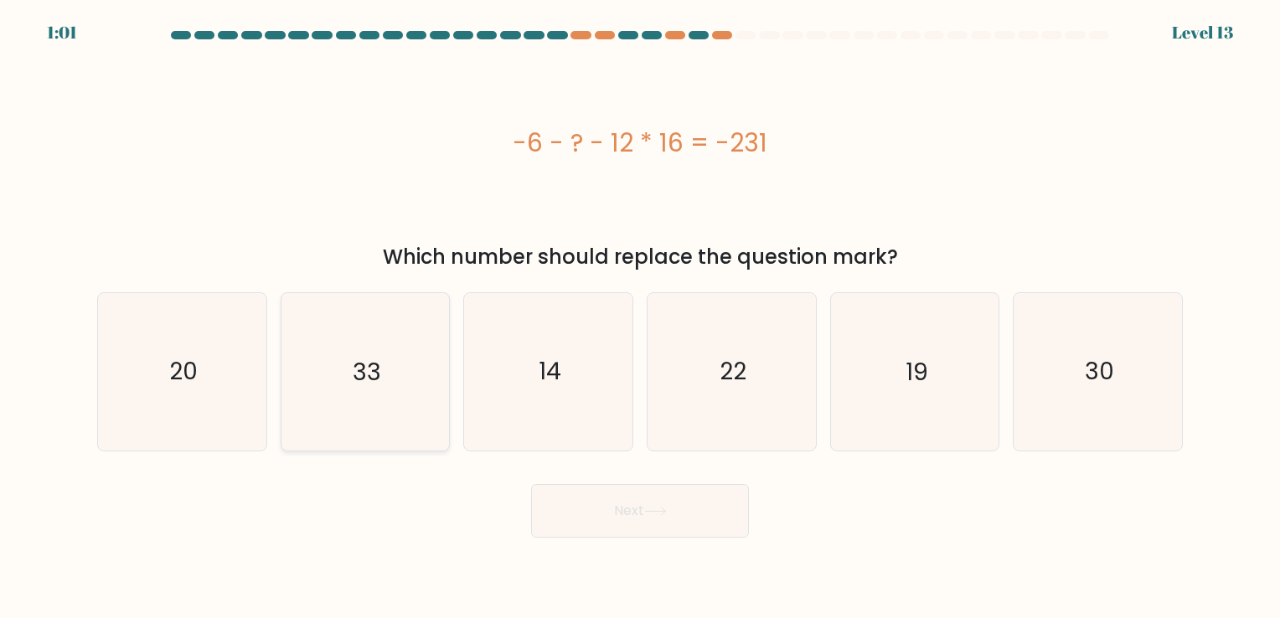
click at [389, 364] on icon "33" at bounding box center [365, 371] width 157 height 157
click at [640, 318] on input "b. 33" at bounding box center [640, 313] width 1 height 8
radio input "true"
click at [688, 515] on button "Next" at bounding box center [640, 511] width 218 height 54
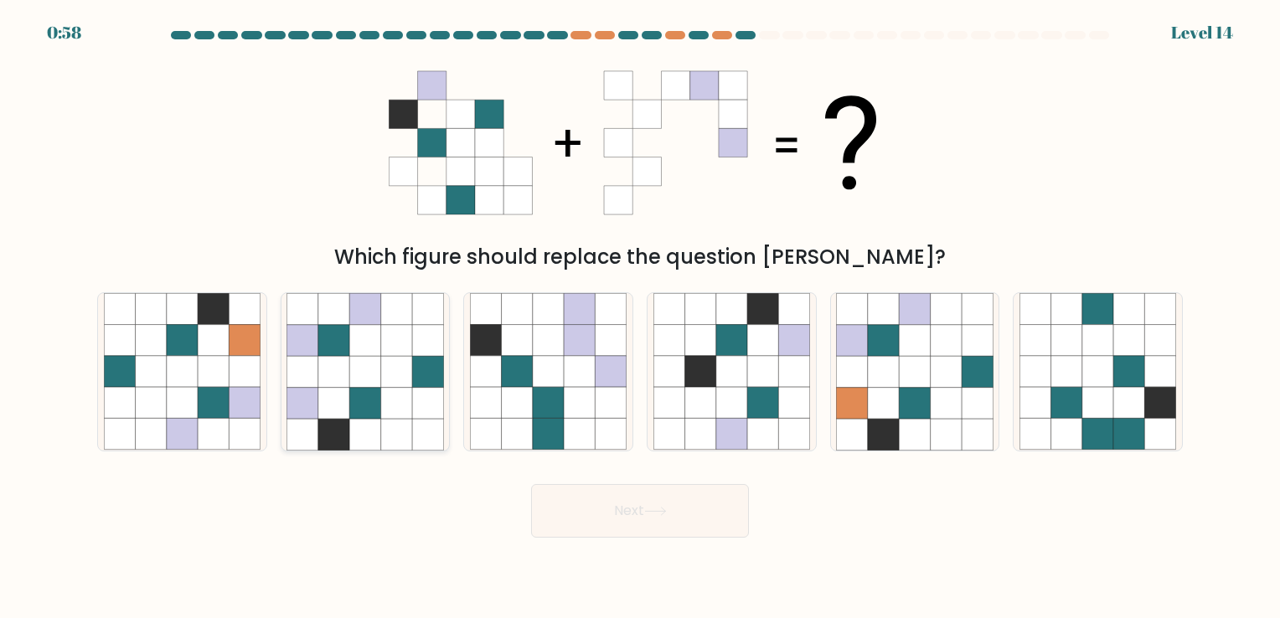
click at [370, 435] on icon at bounding box center [364, 434] width 31 height 31
click at [640, 318] on input "b." at bounding box center [640, 313] width 1 height 8
radio input "true"
click at [657, 503] on button "Next" at bounding box center [640, 511] width 218 height 54
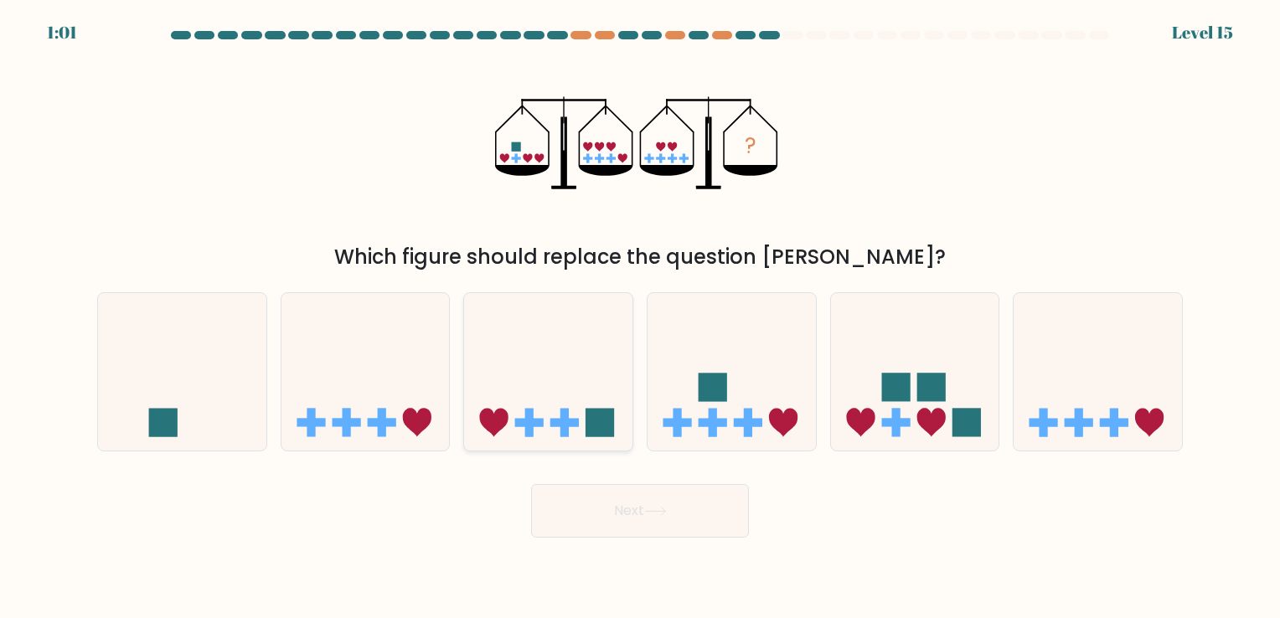
click at [546, 369] on icon at bounding box center [548, 371] width 168 height 139
click at [640, 318] on input "c." at bounding box center [640, 313] width 1 height 8
radio input "true"
click at [622, 499] on button "Next" at bounding box center [640, 511] width 218 height 54
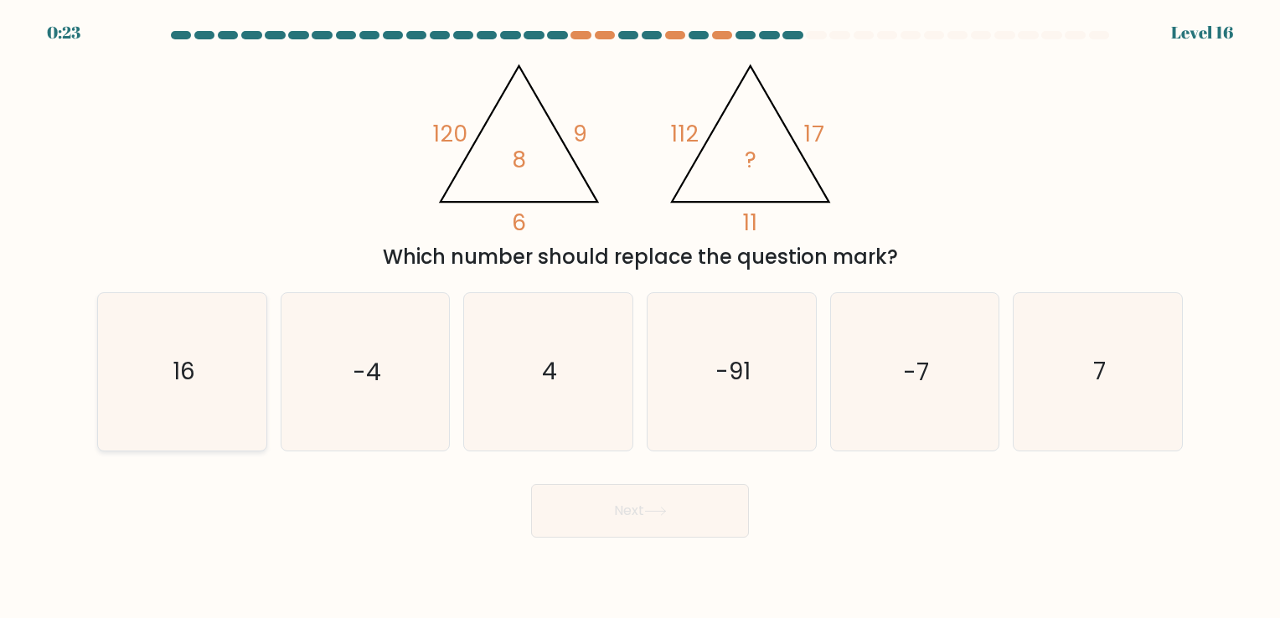
click at [131, 369] on icon "16" at bounding box center [182, 371] width 157 height 157
click at [640, 318] on input "a. 16" at bounding box center [640, 313] width 1 height 8
radio input "true"
click at [571, 493] on button "Next" at bounding box center [640, 511] width 218 height 54
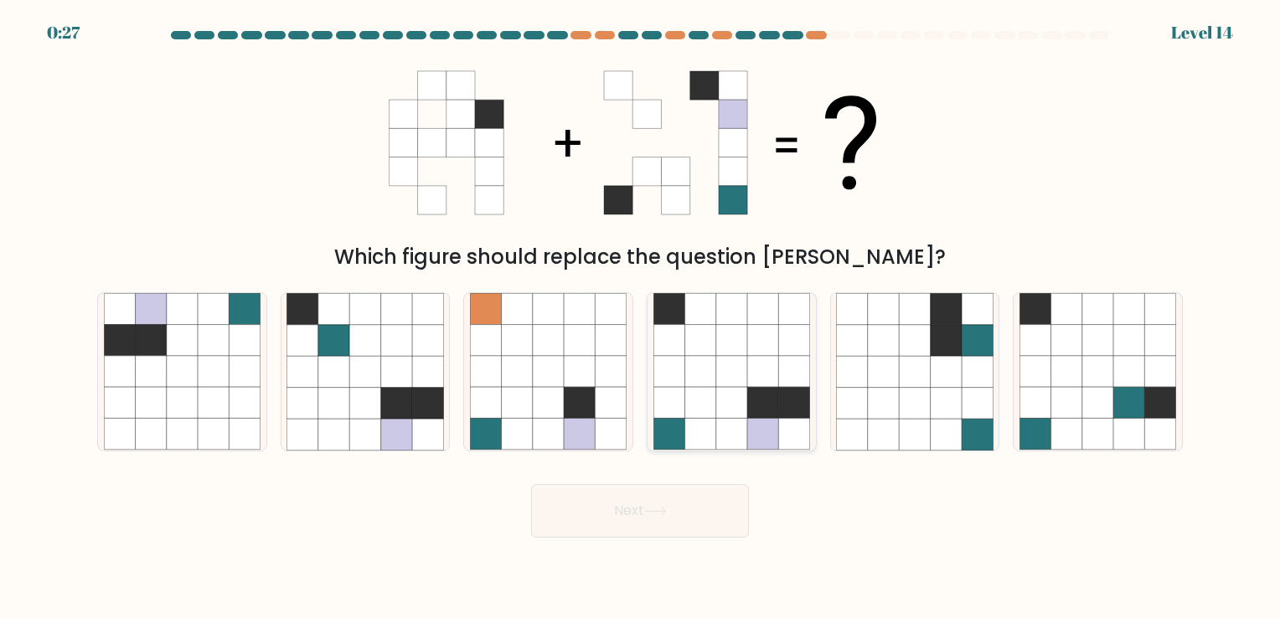
click at [745, 370] on icon at bounding box center [731, 371] width 31 height 31
click at [641, 318] on input "d." at bounding box center [640, 313] width 1 height 8
radio input "true"
click at [685, 518] on button "Next" at bounding box center [640, 511] width 218 height 54
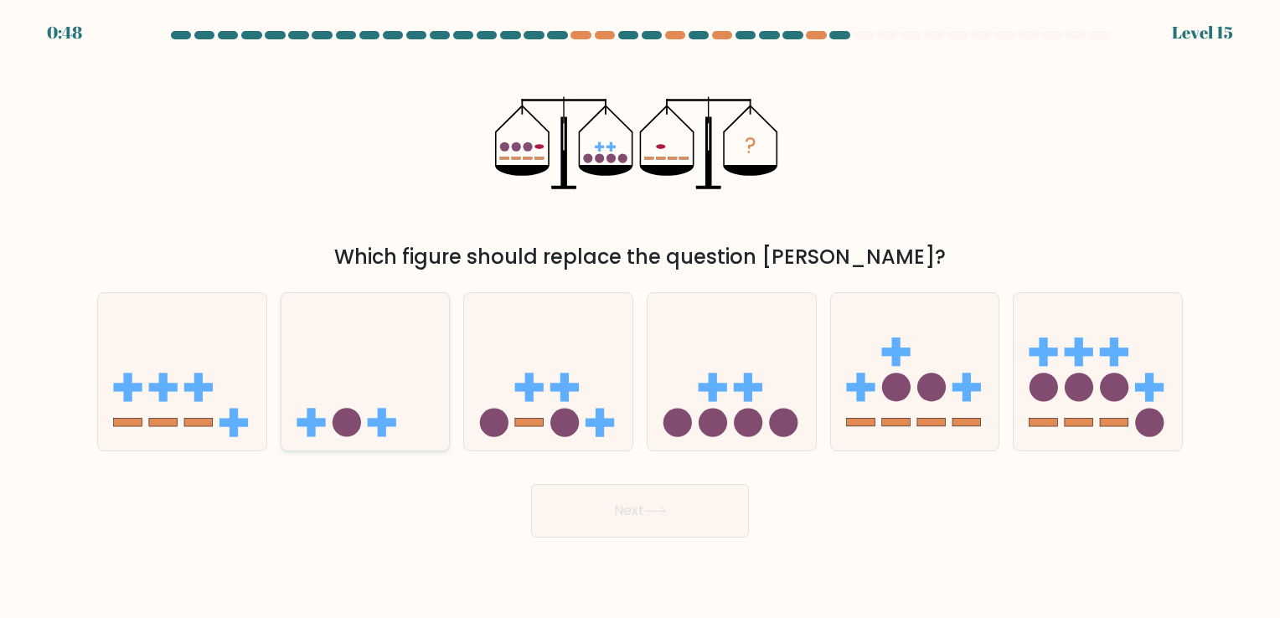
click at [359, 388] on icon at bounding box center [366, 371] width 168 height 139
click at [640, 318] on input "b." at bounding box center [640, 313] width 1 height 8
radio input "true"
click at [611, 512] on button "Next" at bounding box center [640, 511] width 218 height 54
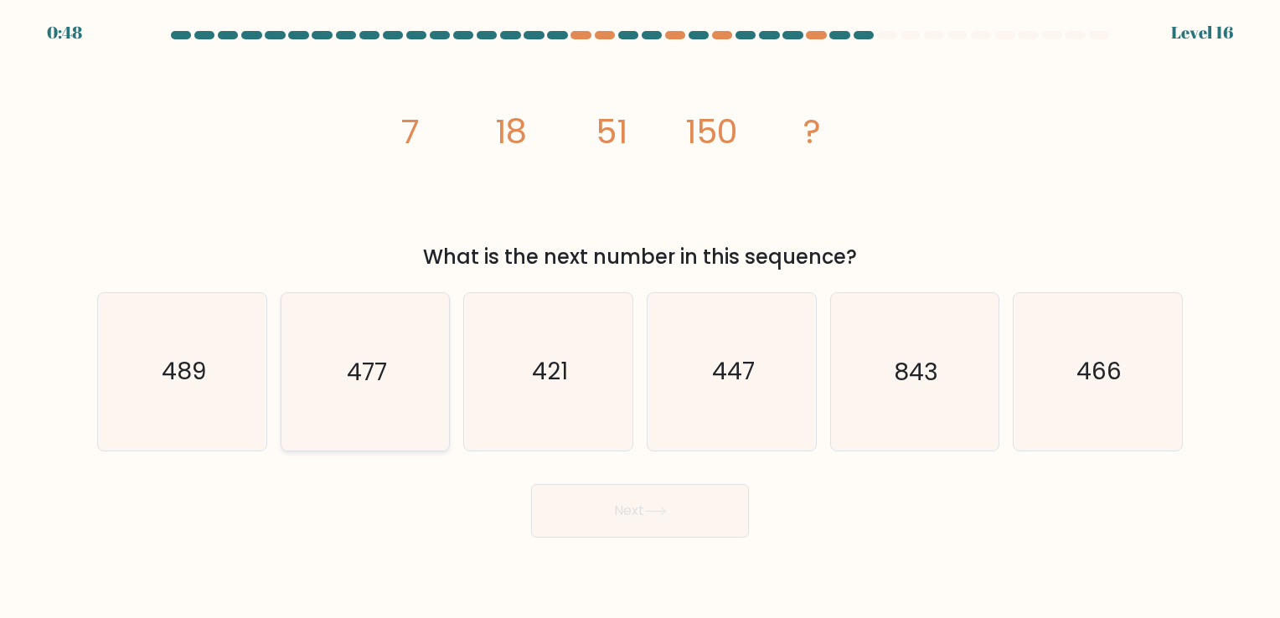
click at [403, 350] on icon "477" at bounding box center [365, 371] width 157 height 157
click at [640, 318] on input "b. 477" at bounding box center [640, 313] width 1 height 8
radio input "true"
click at [747, 390] on icon "447" at bounding box center [732, 371] width 157 height 157
click at [641, 318] on input "d. 447" at bounding box center [640, 313] width 1 height 8
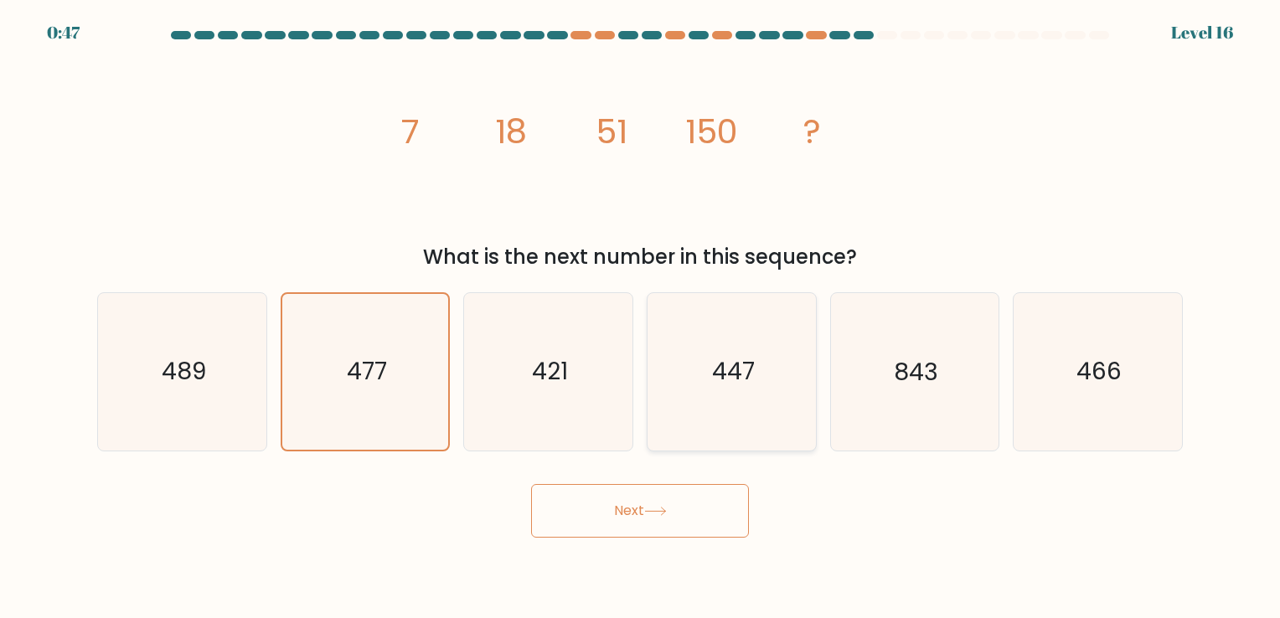
radio input "true"
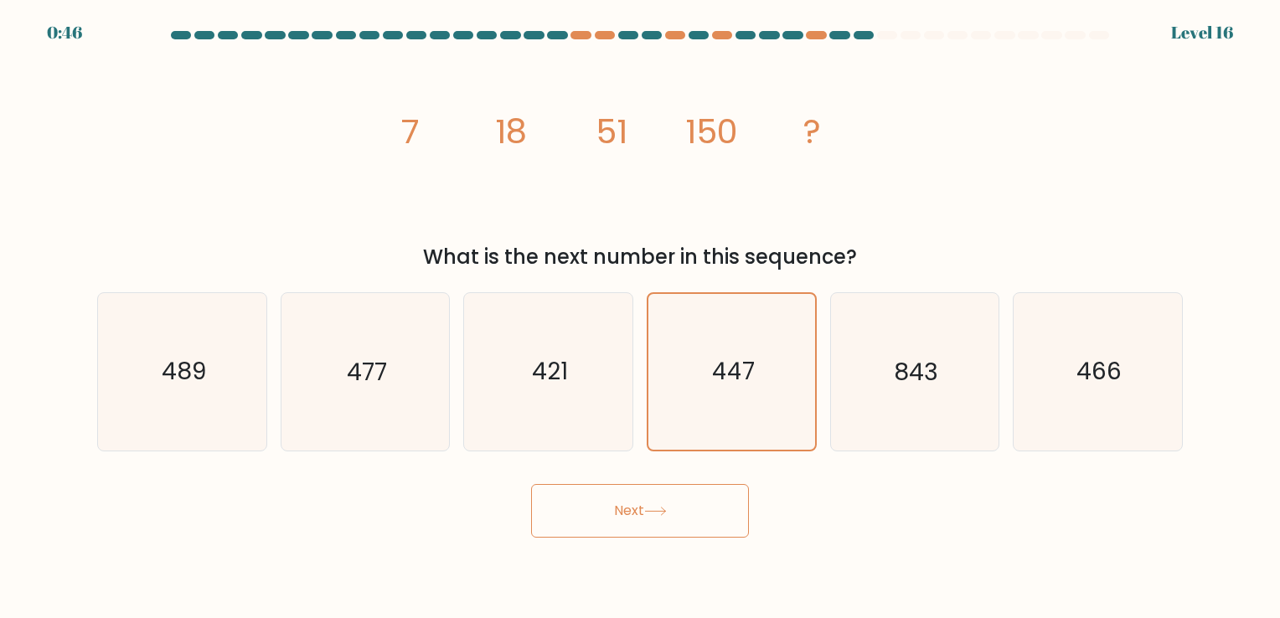
click at [689, 509] on button "Next" at bounding box center [640, 511] width 218 height 54
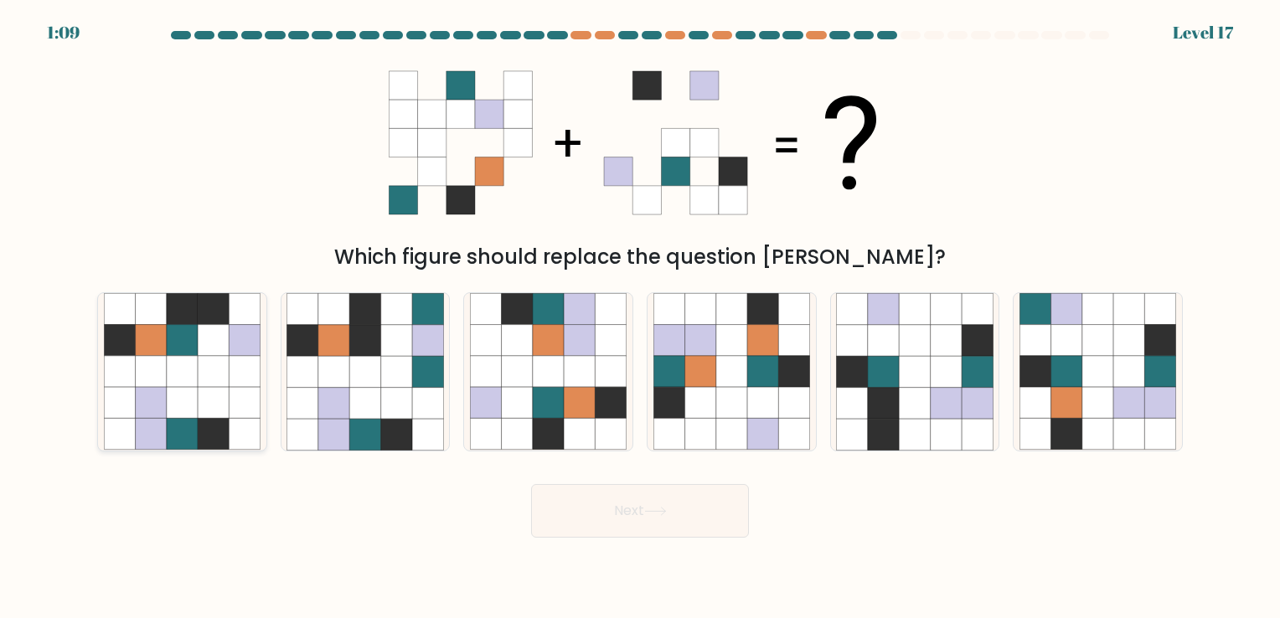
click at [252, 346] on icon at bounding box center [244, 340] width 31 height 31
click at [640, 318] on input "a." at bounding box center [640, 313] width 1 height 8
radio input "true"
click at [947, 356] on icon at bounding box center [946, 340] width 31 height 31
click at [641, 318] on input "e." at bounding box center [640, 313] width 1 height 8
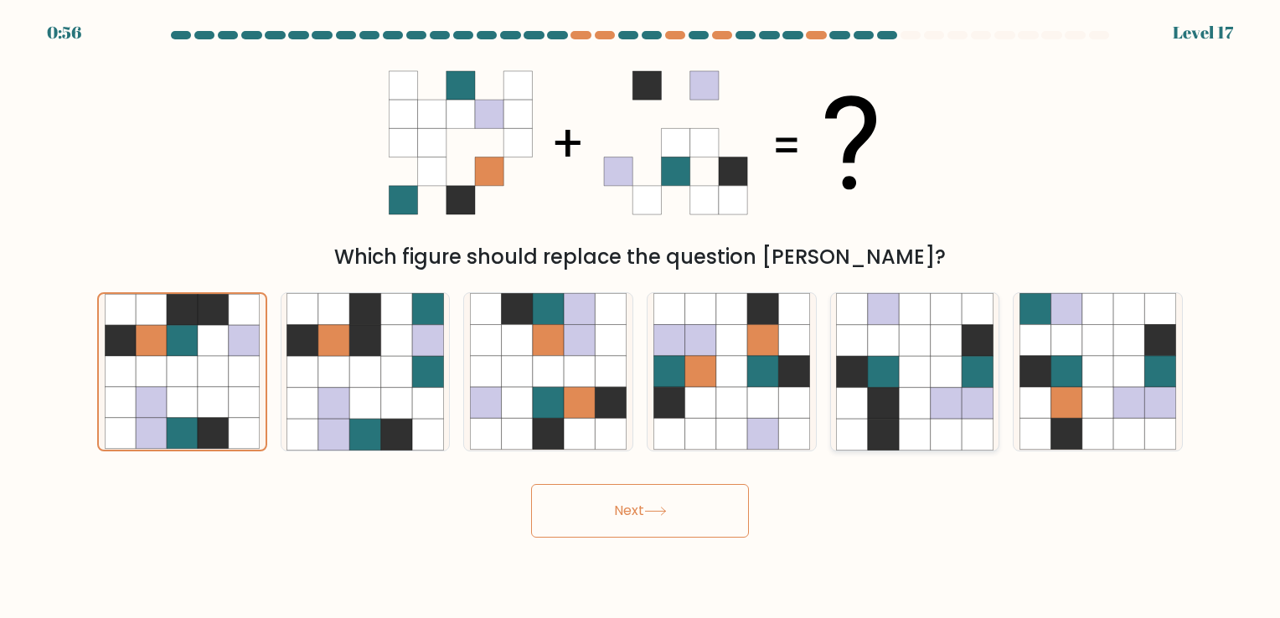
radio input "true"
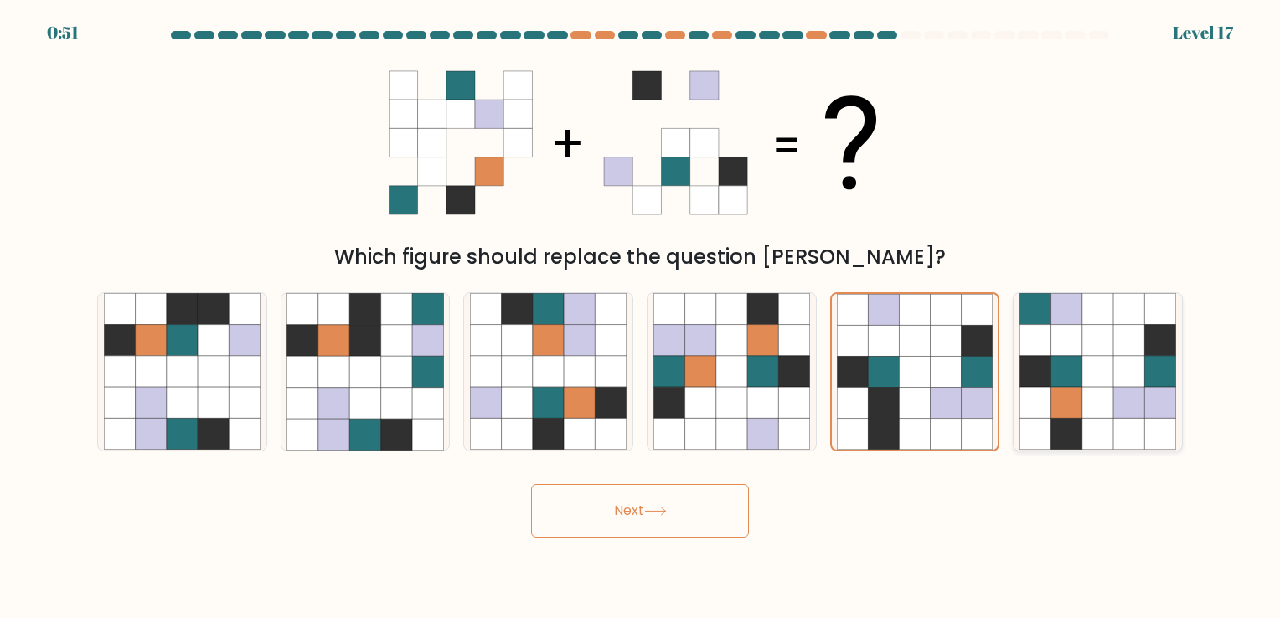
click at [1096, 404] on icon at bounding box center [1097, 403] width 31 height 31
click at [641, 318] on input "f." at bounding box center [640, 313] width 1 height 8
radio input "true"
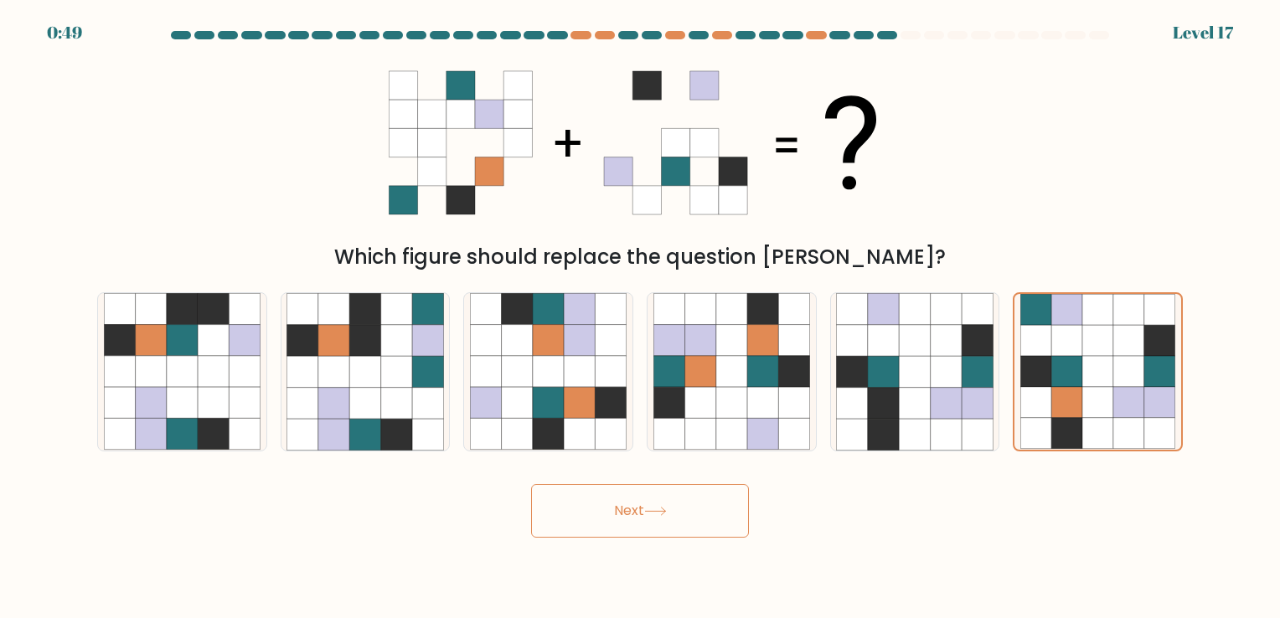
click at [705, 509] on button "Next" at bounding box center [640, 511] width 218 height 54
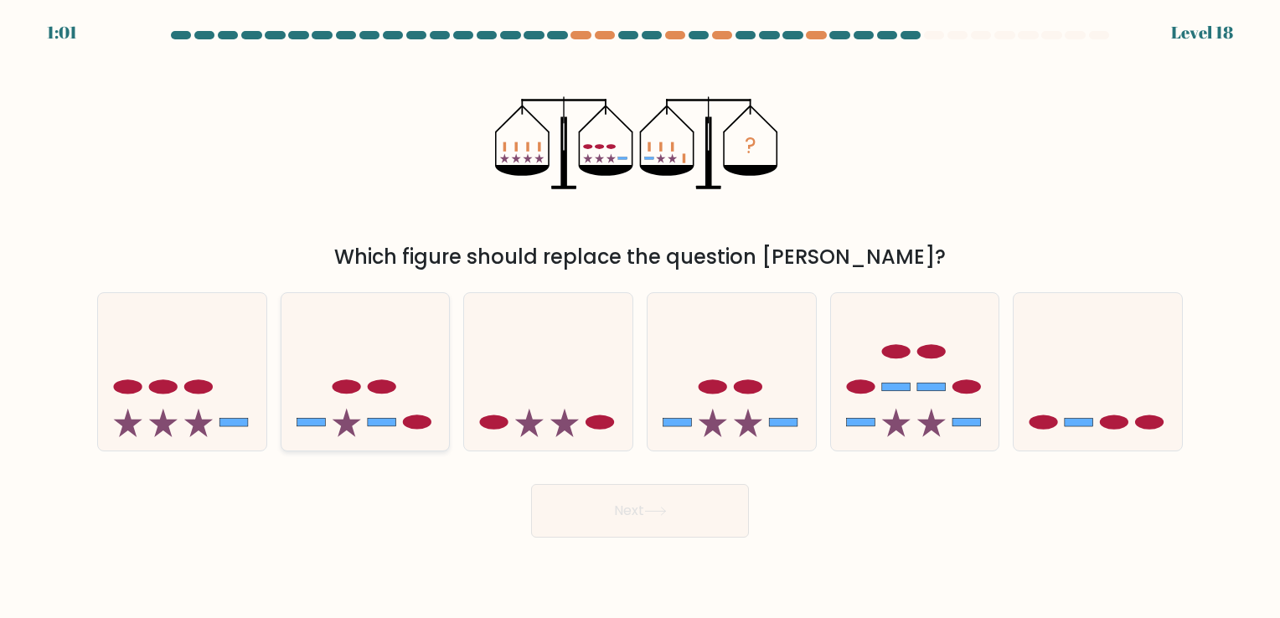
click at [402, 403] on icon at bounding box center [366, 371] width 168 height 139
click at [640, 318] on input "b." at bounding box center [640, 313] width 1 height 8
radio input "true"
click at [584, 511] on button "Next" at bounding box center [640, 511] width 218 height 54
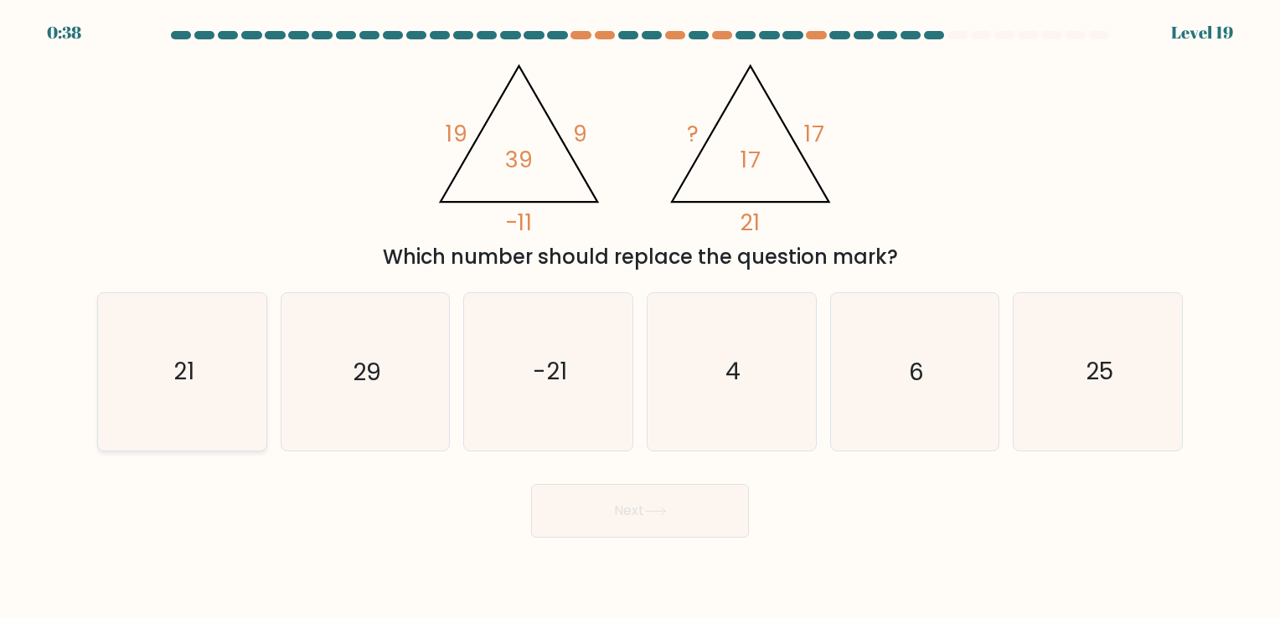
click at [178, 411] on icon "21" at bounding box center [182, 371] width 157 height 157
click at [640, 318] on input "a. 21" at bounding box center [640, 313] width 1 height 8
radio input "true"
click at [592, 501] on button "Next" at bounding box center [640, 511] width 218 height 54
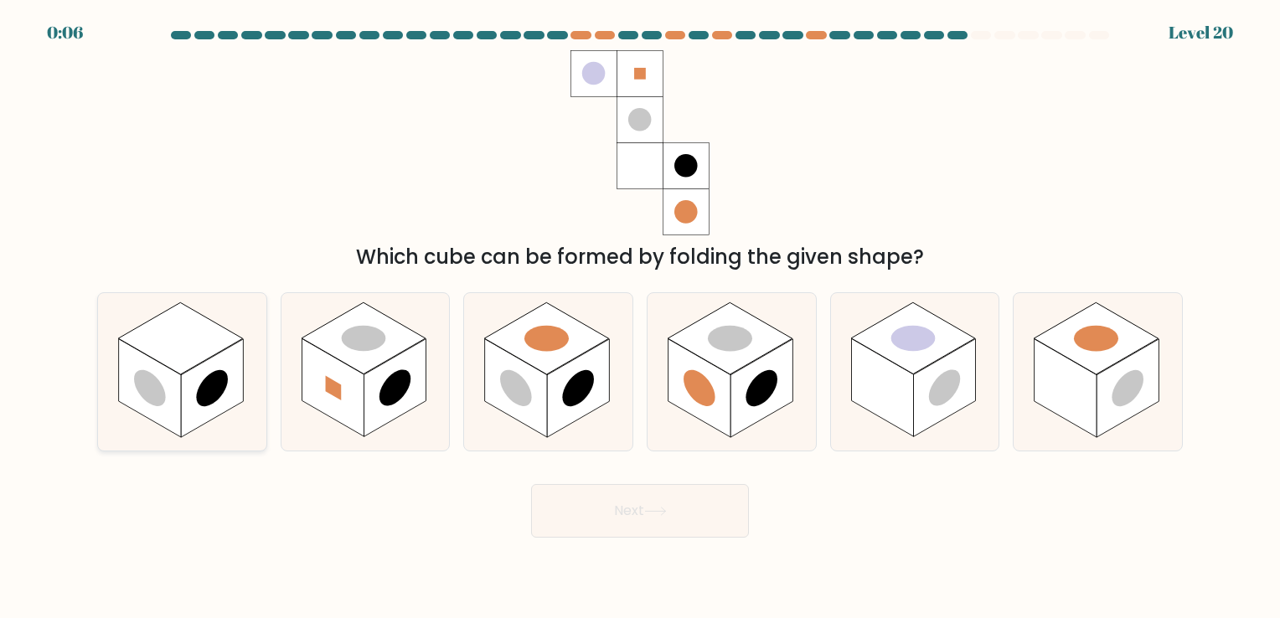
click at [196, 414] on rect at bounding box center [212, 388] width 62 height 98
click at [640, 318] on input "a." at bounding box center [640, 313] width 1 height 8
radio input "true"
click at [624, 530] on button "Next" at bounding box center [640, 511] width 218 height 54
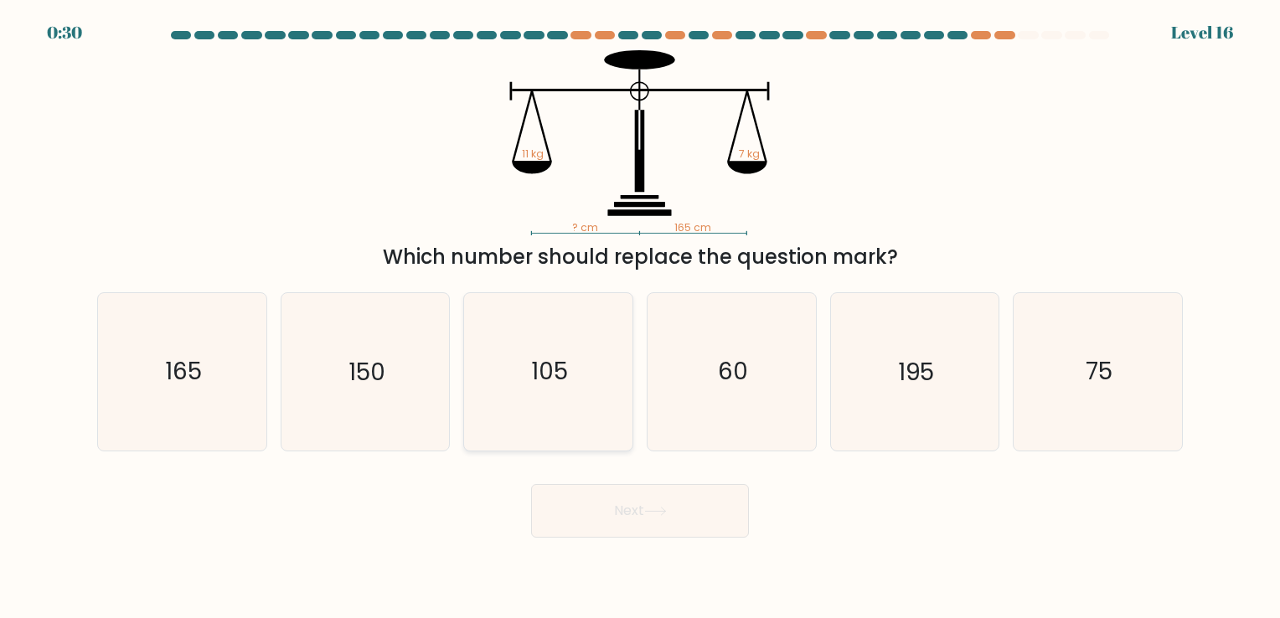
click at [578, 368] on icon "105" at bounding box center [548, 371] width 157 height 157
click at [640, 318] on input "c. 105" at bounding box center [640, 313] width 1 height 8
radio input "true"
click at [643, 504] on button "Next" at bounding box center [640, 511] width 218 height 54
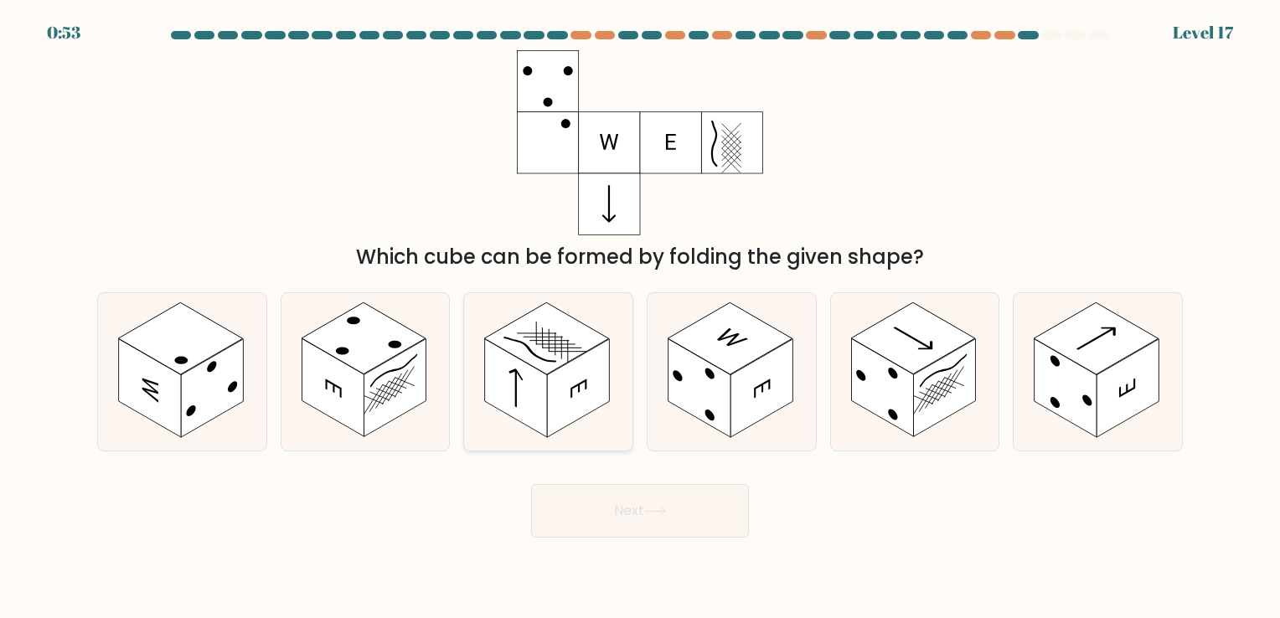
click at [556, 310] on rect at bounding box center [547, 339] width 124 height 72
click at [640, 310] on input "c." at bounding box center [640, 313] width 1 height 8
radio input "true"
click at [625, 508] on button "Next" at bounding box center [640, 511] width 218 height 54
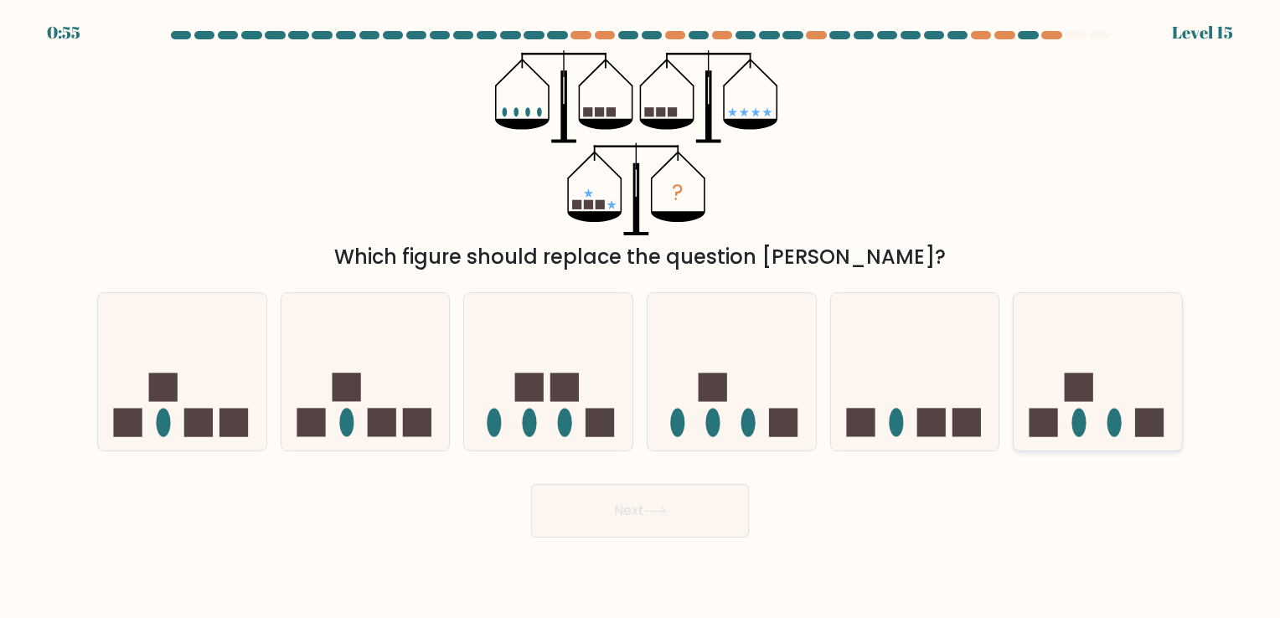
click at [1129, 390] on icon at bounding box center [1098, 371] width 168 height 139
click at [641, 318] on input "f." at bounding box center [640, 313] width 1 height 8
radio input "true"
click at [695, 526] on button "Next" at bounding box center [640, 511] width 218 height 54
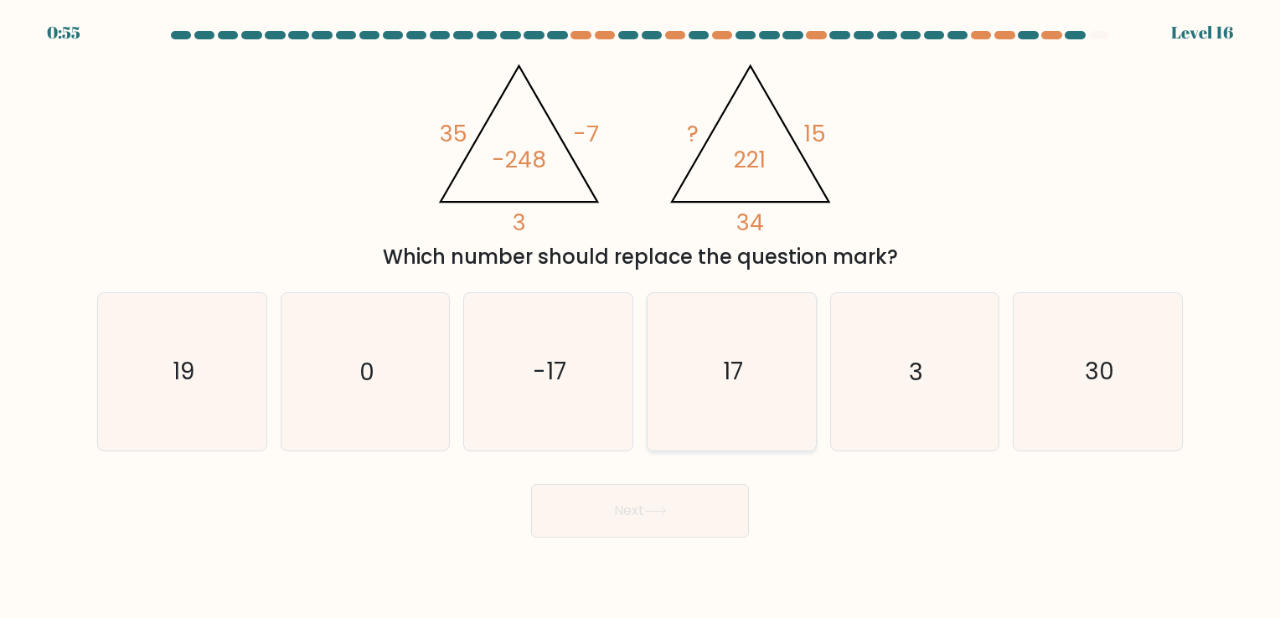
click at [748, 364] on icon "17" at bounding box center [732, 371] width 157 height 157
click at [641, 318] on input "d. 17" at bounding box center [640, 313] width 1 height 8
radio input "true"
click at [694, 501] on button "Next" at bounding box center [640, 511] width 218 height 54
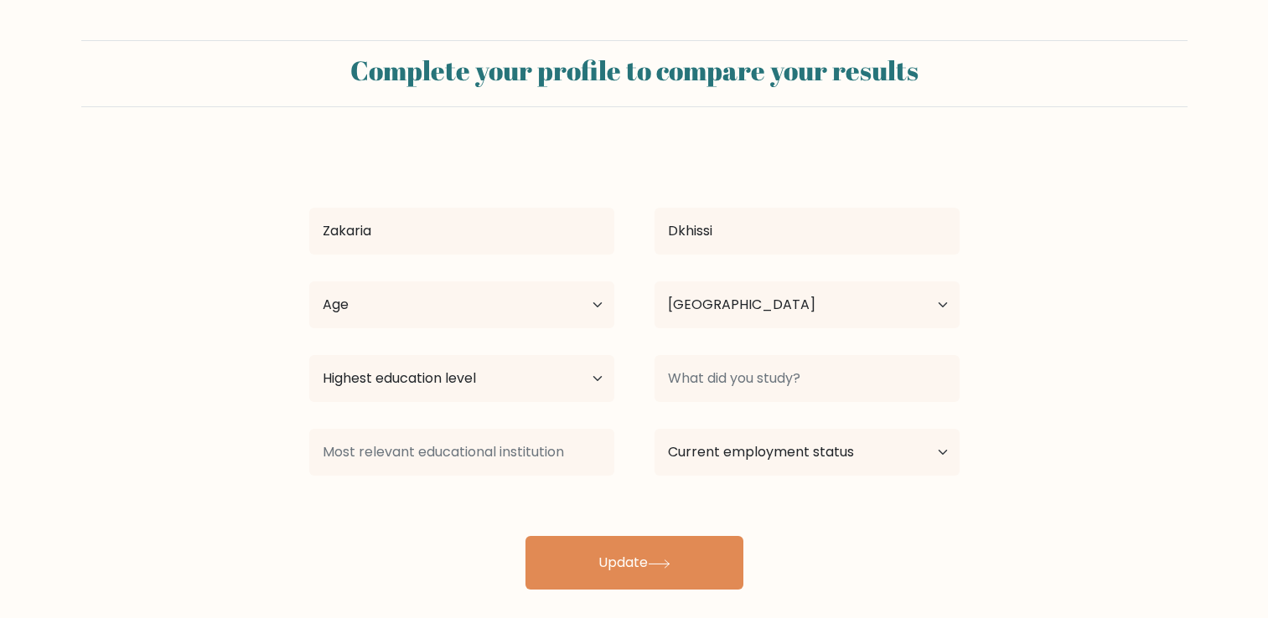
select select "MA"
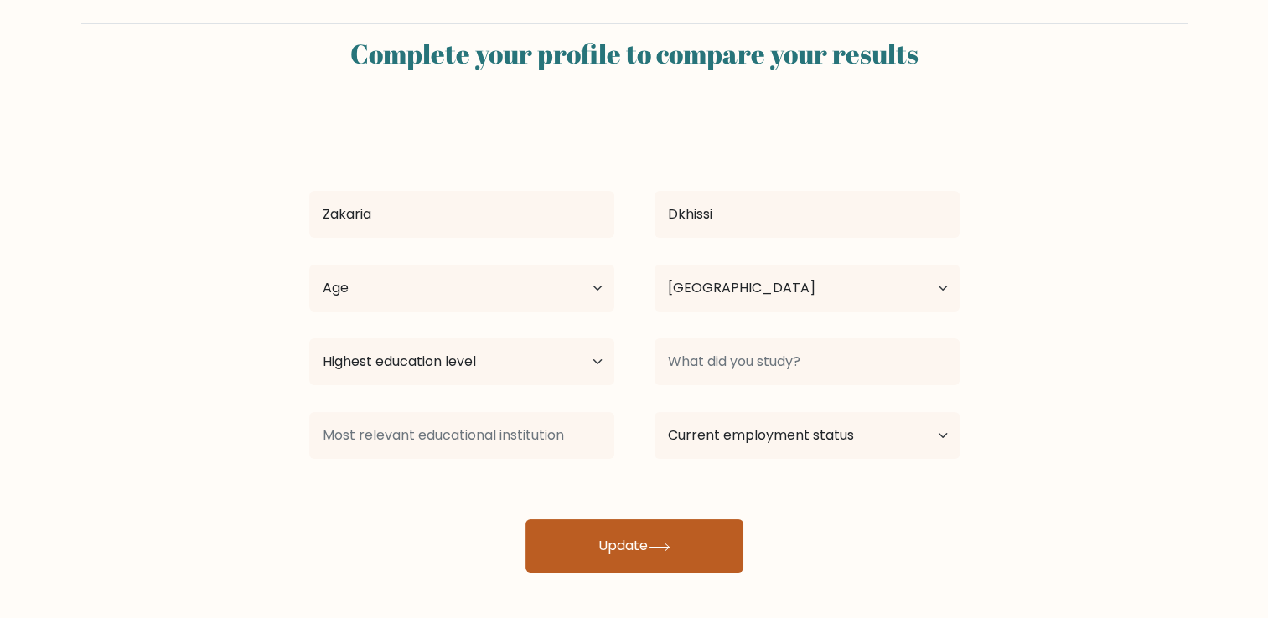
click at [664, 529] on button "Update" at bounding box center [634, 546] width 218 height 54
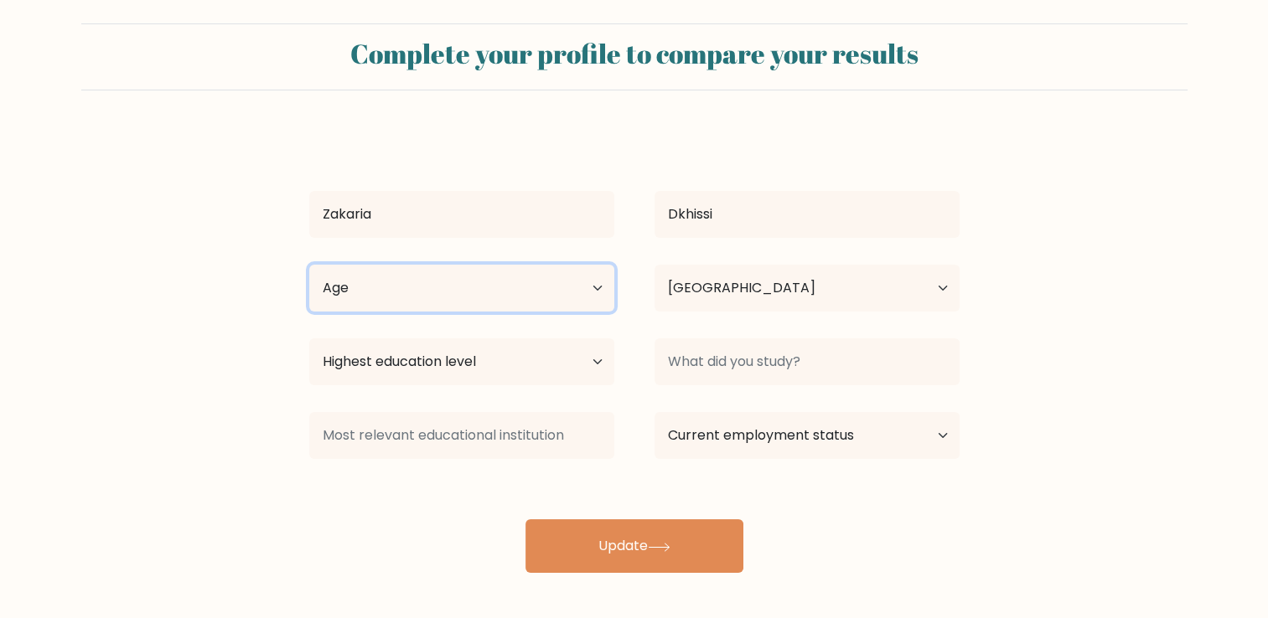
click at [500, 297] on select "Age Under [DEMOGRAPHIC_DATA] [DEMOGRAPHIC_DATA] [DEMOGRAPHIC_DATA] [DEMOGRAPHIC…" at bounding box center [461, 288] width 305 height 47
select select "25_34"
click at [309, 265] on select "Age Under [DEMOGRAPHIC_DATA] [DEMOGRAPHIC_DATA] [DEMOGRAPHIC_DATA] [DEMOGRAPHIC…" at bounding box center [461, 288] width 305 height 47
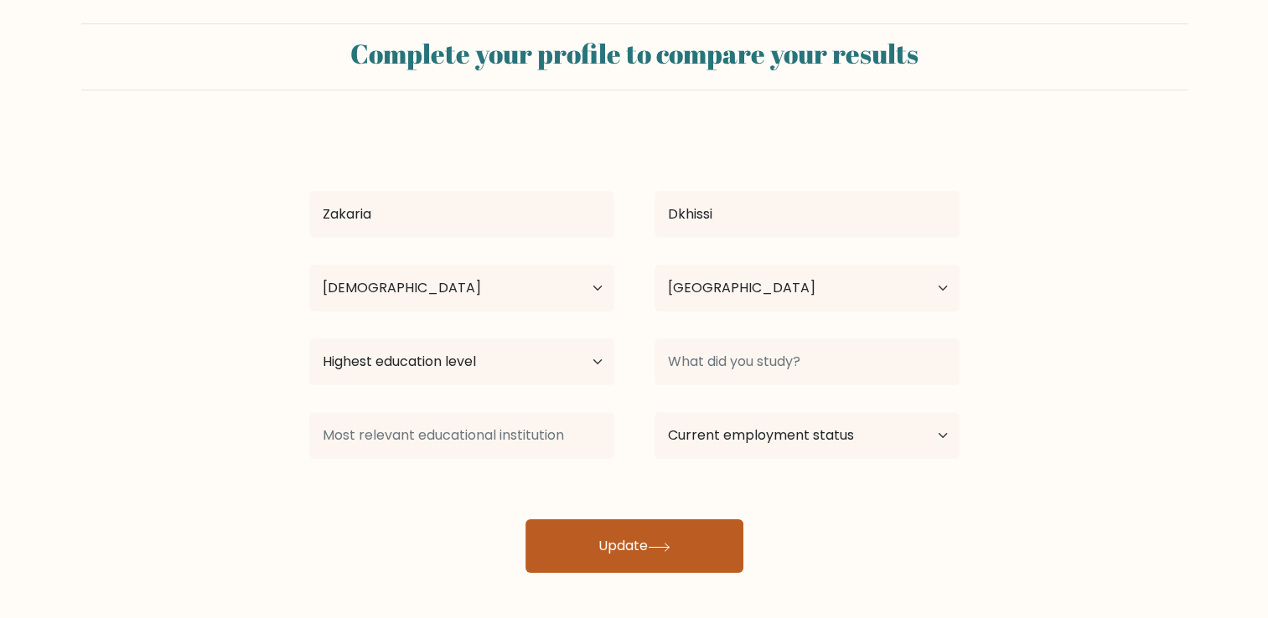
click at [664, 538] on button "Update" at bounding box center [634, 546] width 218 height 54
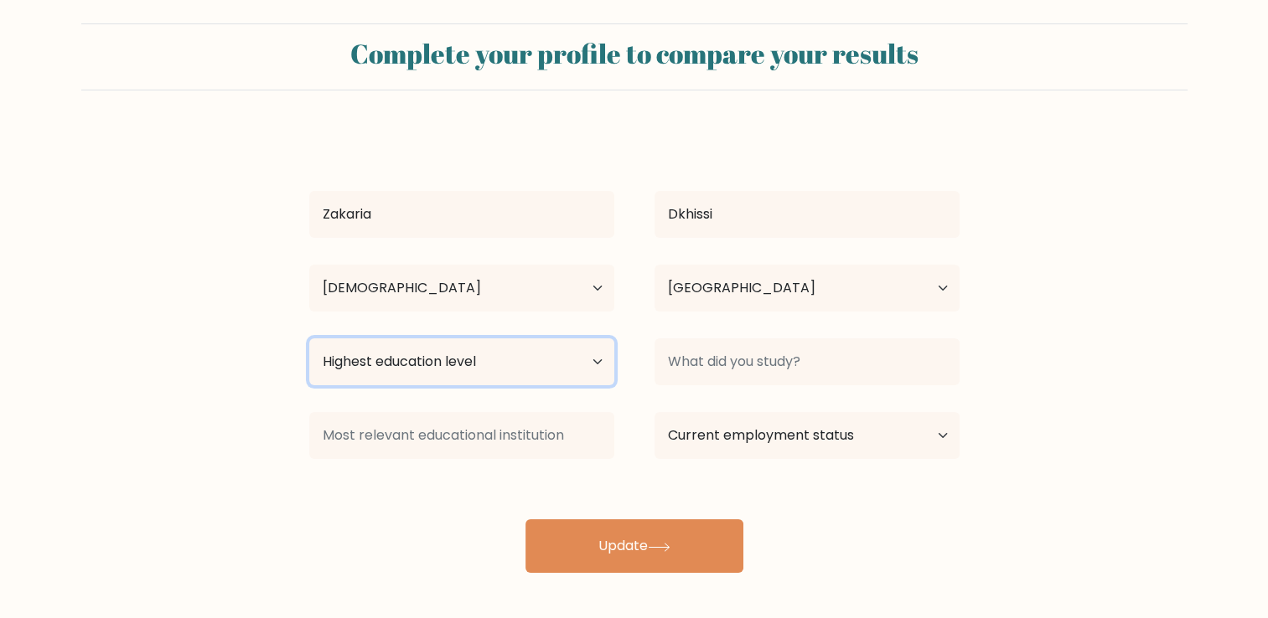
click at [472, 368] on select "Highest education level No schooling Primary Lower Secondary Upper Secondary Oc…" at bounding box center [461, 361] width 305 height 47
select select "masters_degree"
click at [309, 338] on select "Highest education level No schooling Primary Lower Secondary Upper Secondary Oc…" at bounding box center [461, 361] width 305 height 47
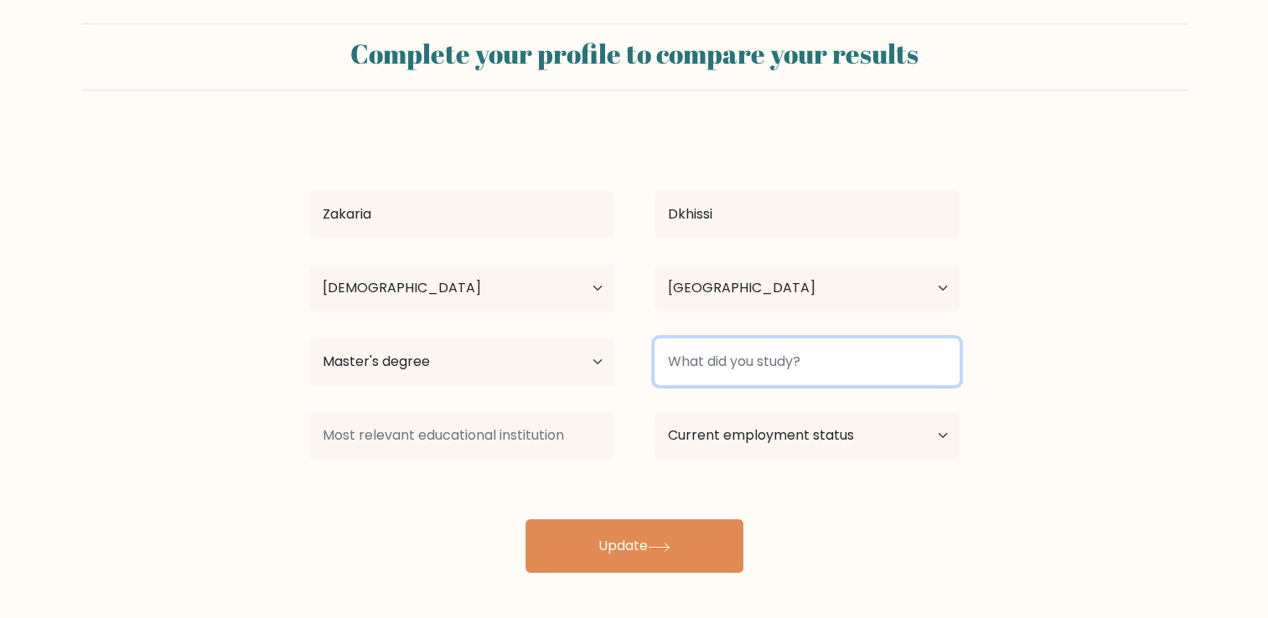
click at [671, 362] on input at bounding box center [806, 361] width 305 height 47
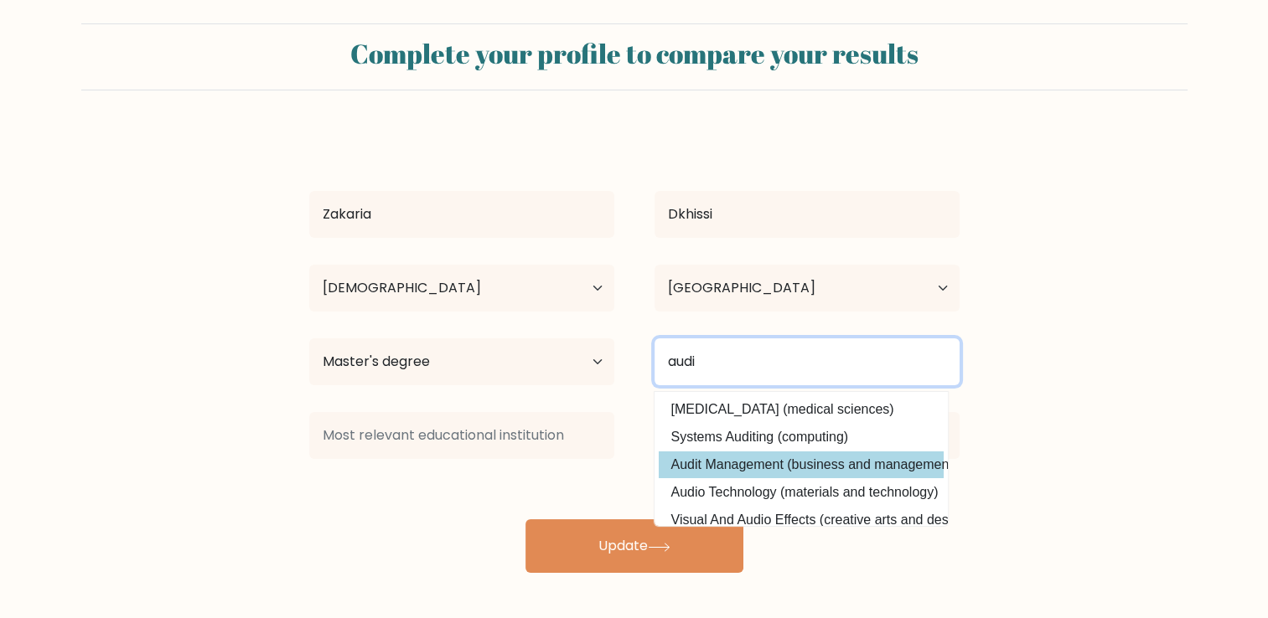
type input "audi"
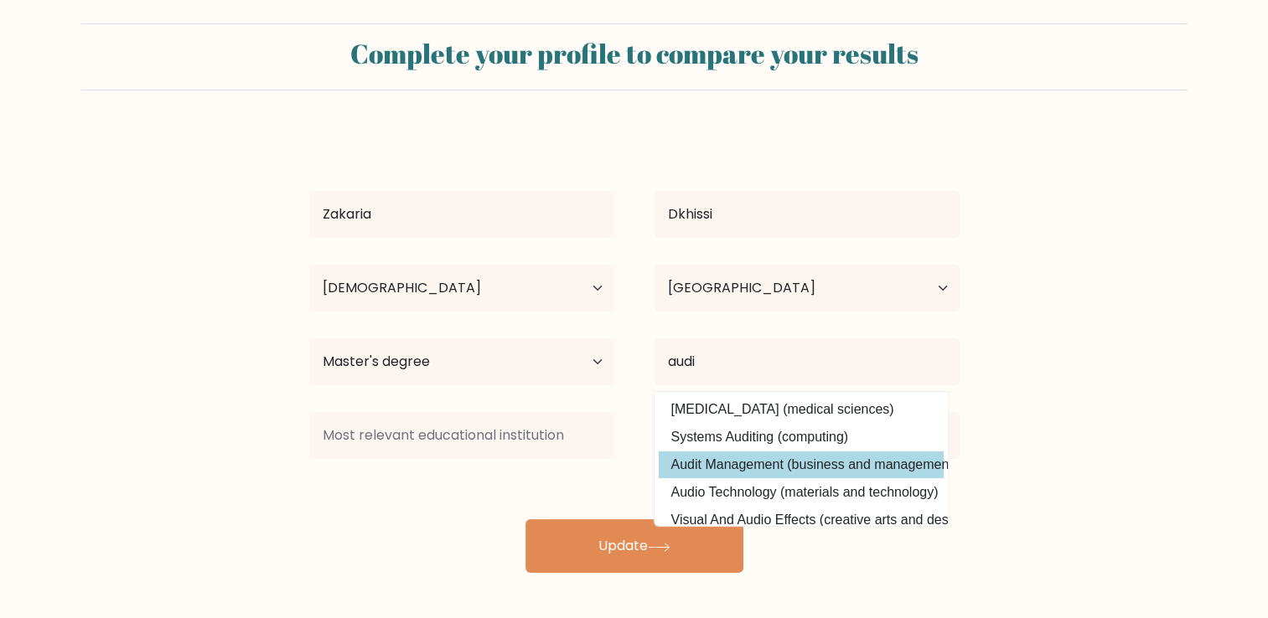
click at [762, 469] on div "Zakaria Dkhissi Age Under 18 years old 18-24 years old 25-34 years old 35-44 ye…" at bounding box center [634, 352] width 670 height 442
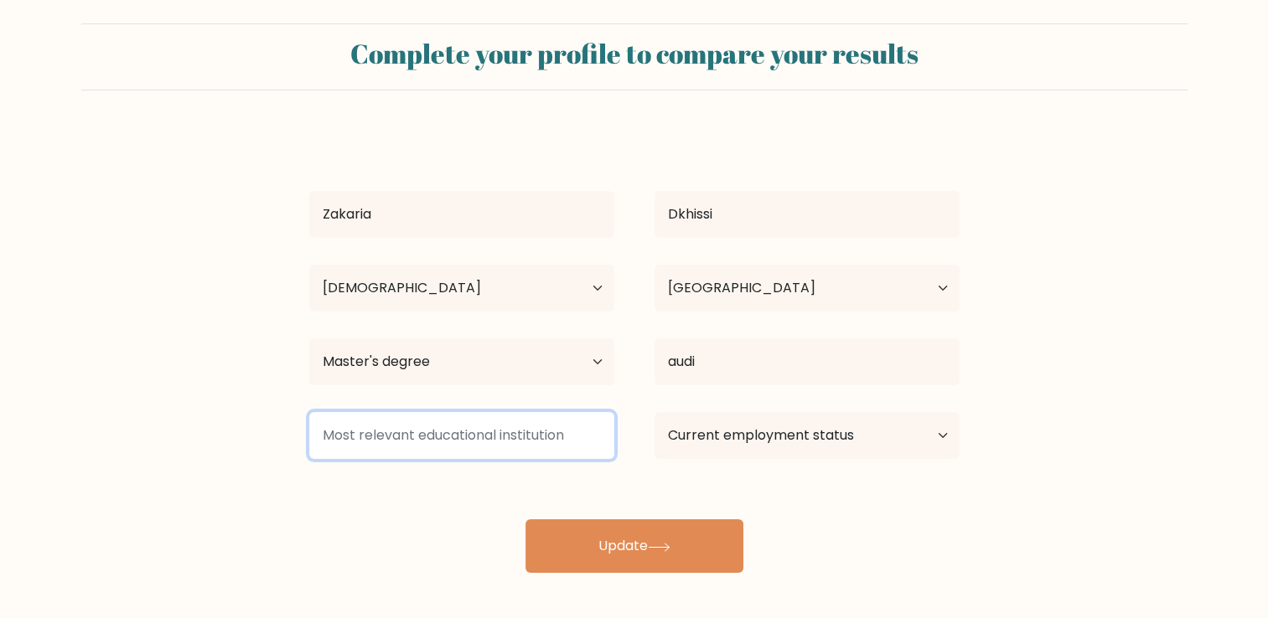
click at [516, 434] on input at bounding box center [461, 435] width 305 height 47
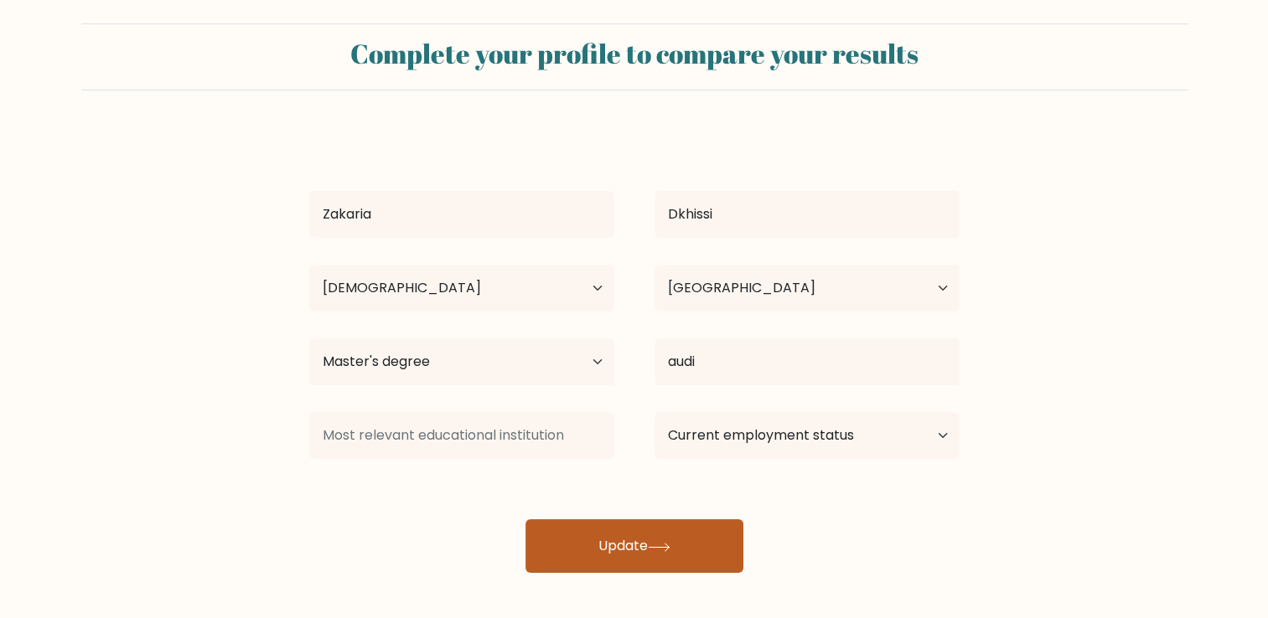
click at [678, 555] on button "Update" at bounding box center [634, 546] width 218 height 54
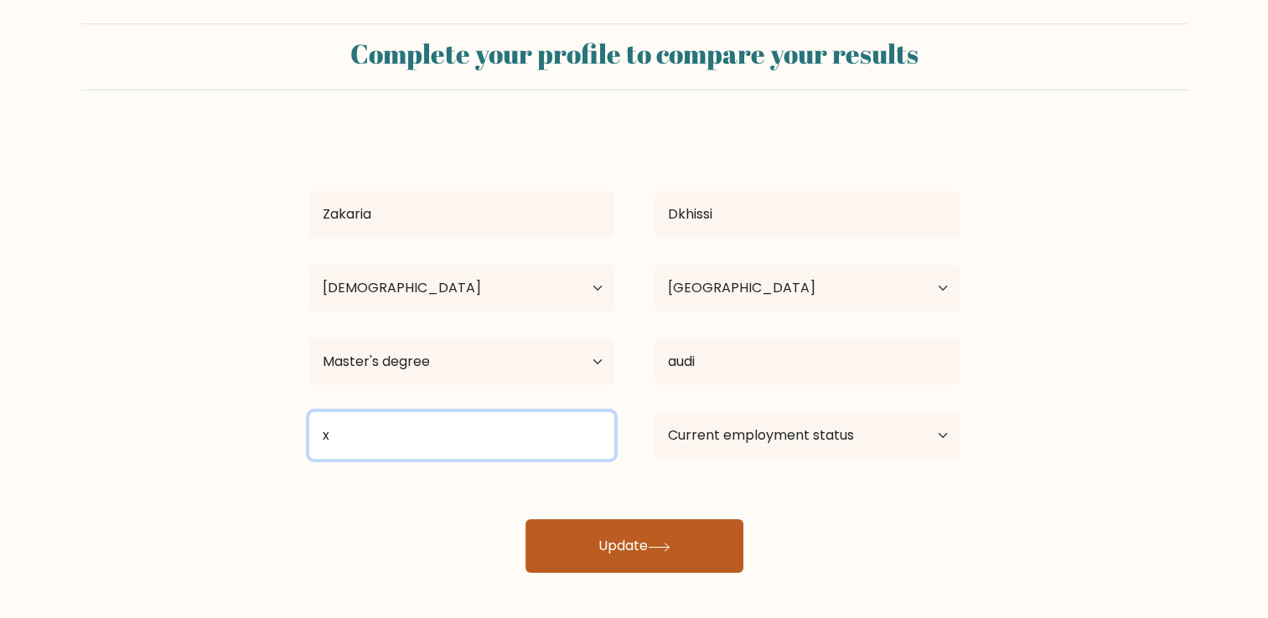
type input "x"
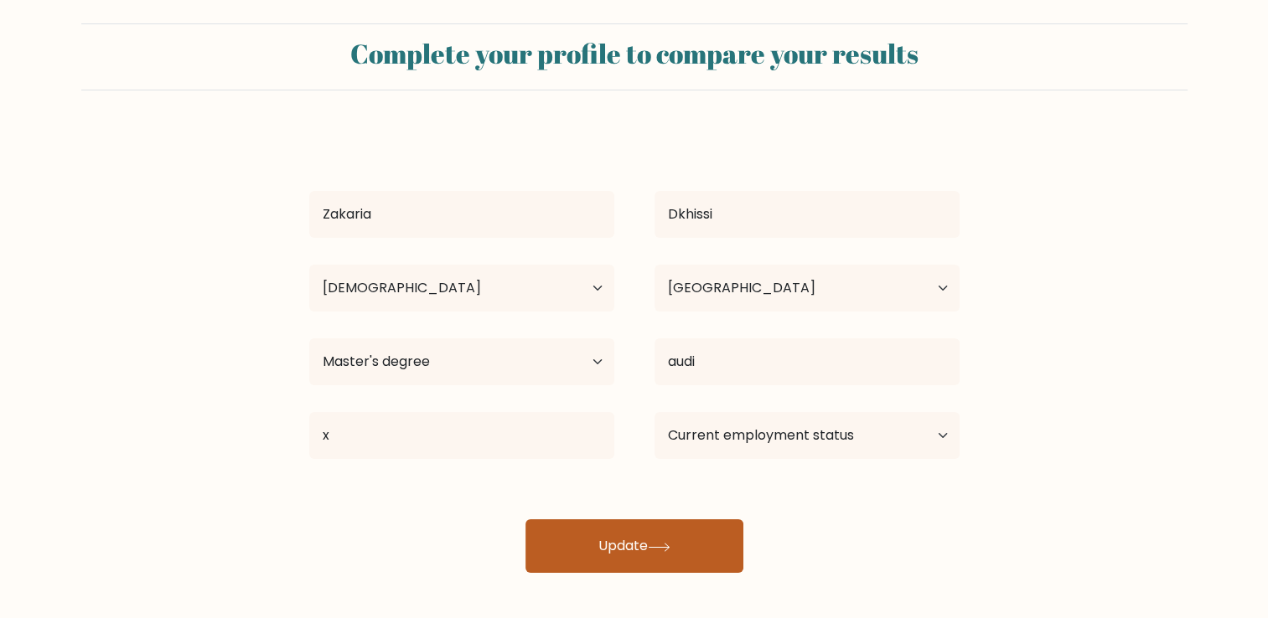
click at [640, 530] on button "Update" at bounding box center [634, 546] width 218 height 54
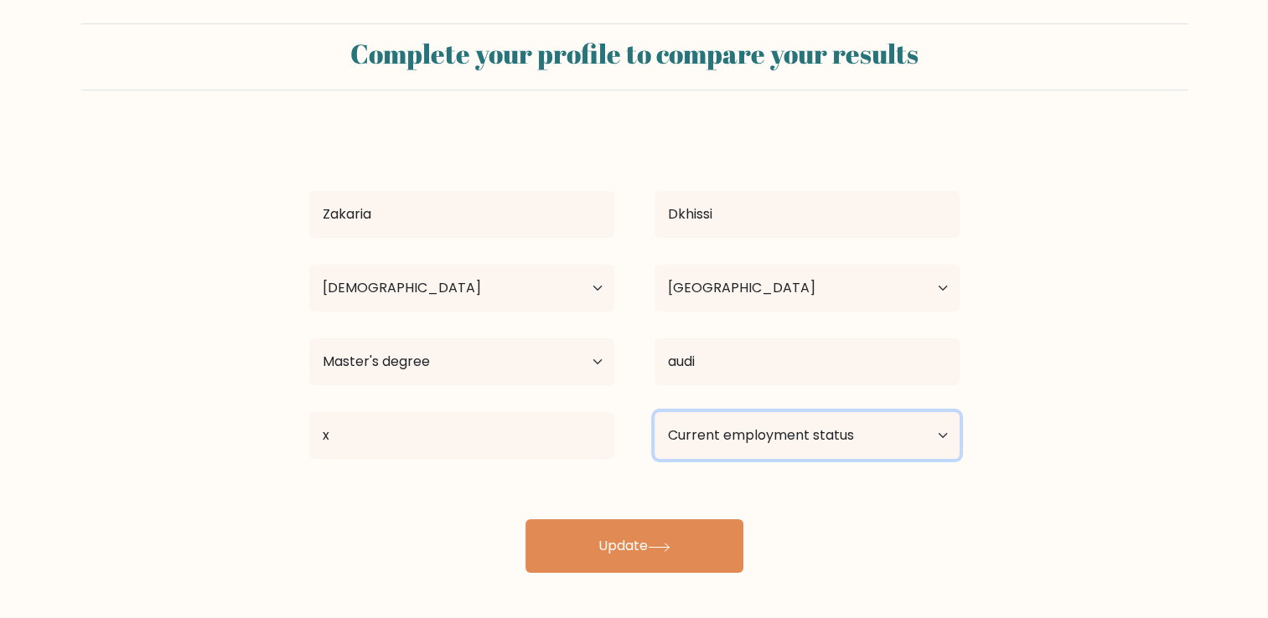
click at [810, 437] on select "Current employment status Employed Student Retired Other / prefer not to answer" at bounding box center [806, 435] width 305 height 47
select select "employed"
click at [654, 412] on select "Current employment status Employed Student Retired Other / prefer not to answer" at bounding box center [806, 435] width 305 height 47
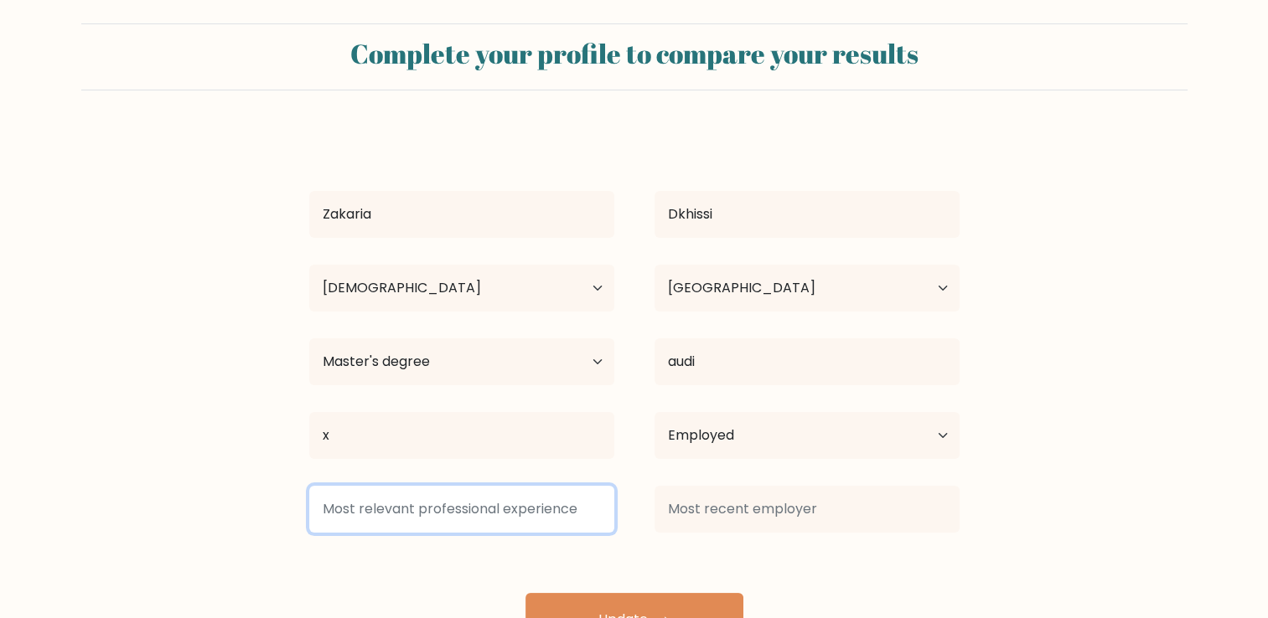
click at [534, 510] on input at bounding box center [461, 509] width 305 height 47
type input "x"
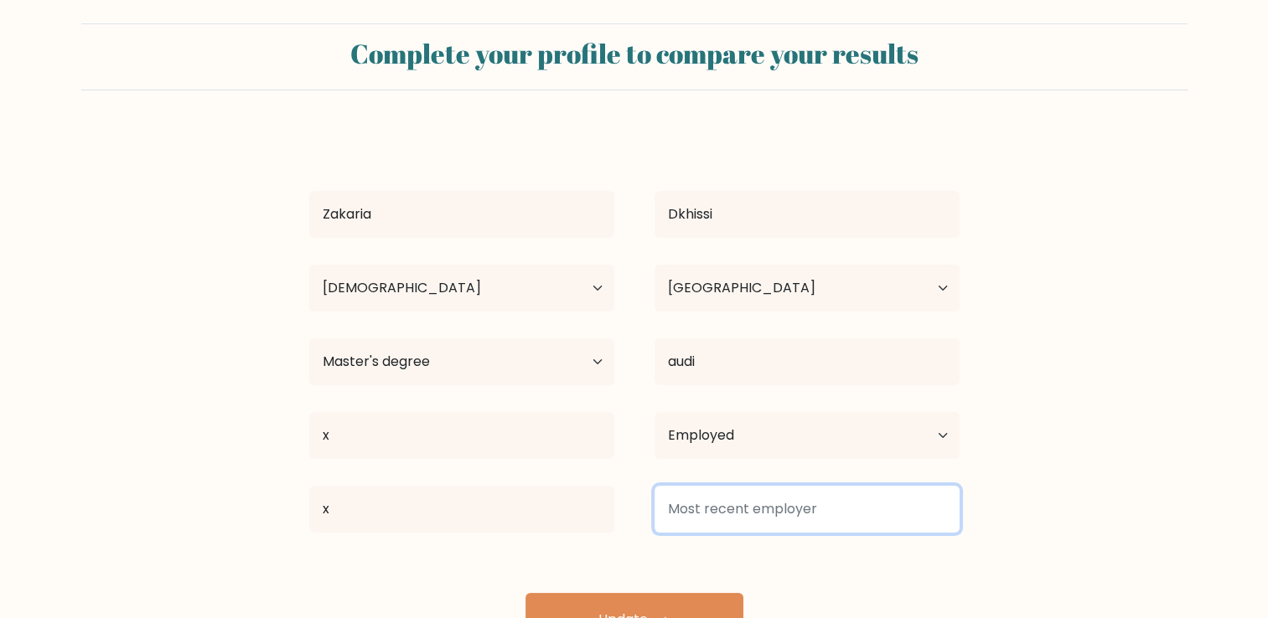
click at [700, 519] on input at bounding box center [806, 509] width 305 height 47
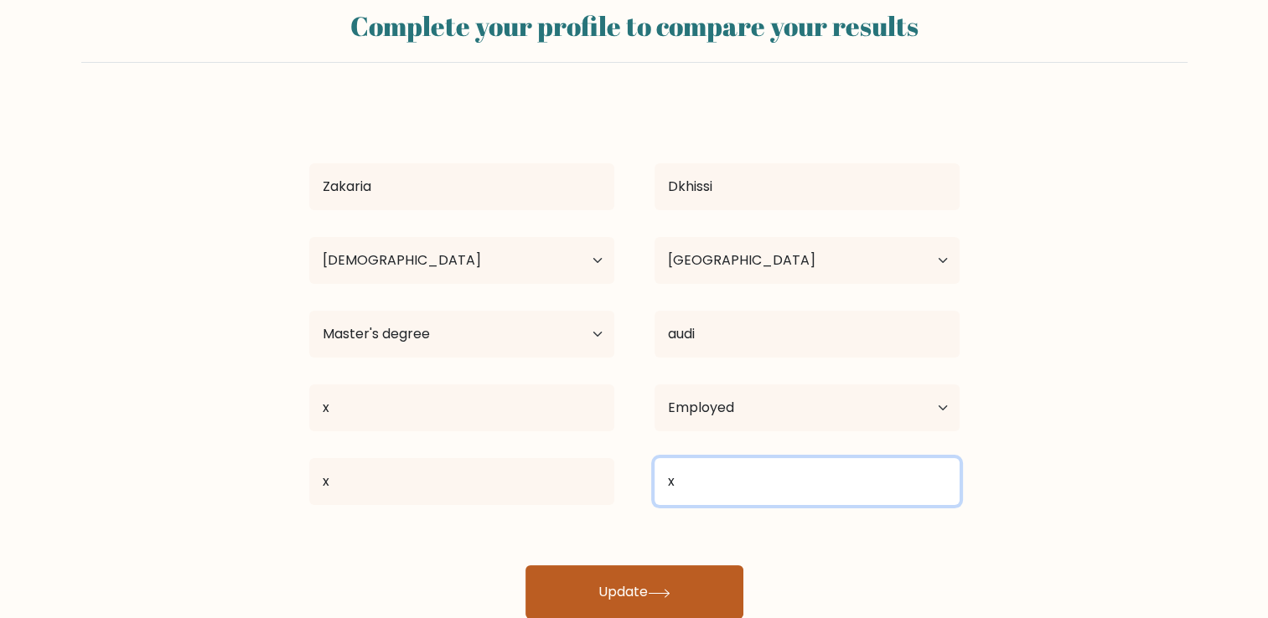
type input "x"
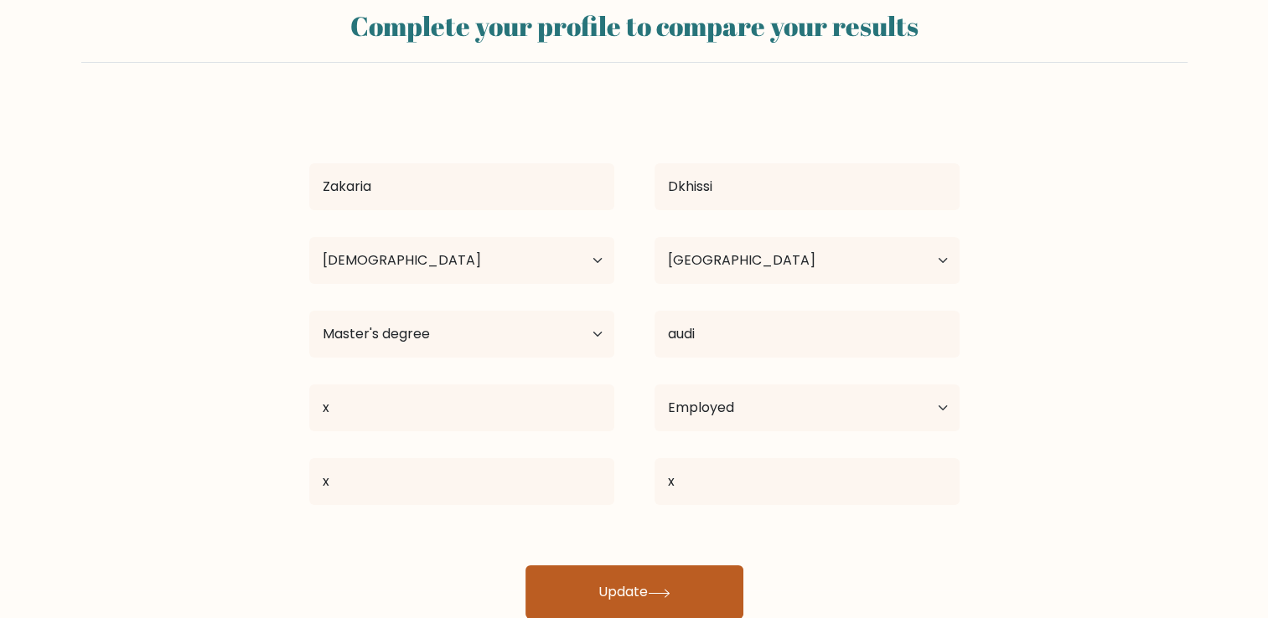
click at [637, 594] on button "Update" at bounding box center [634, 593] width 218 height 54
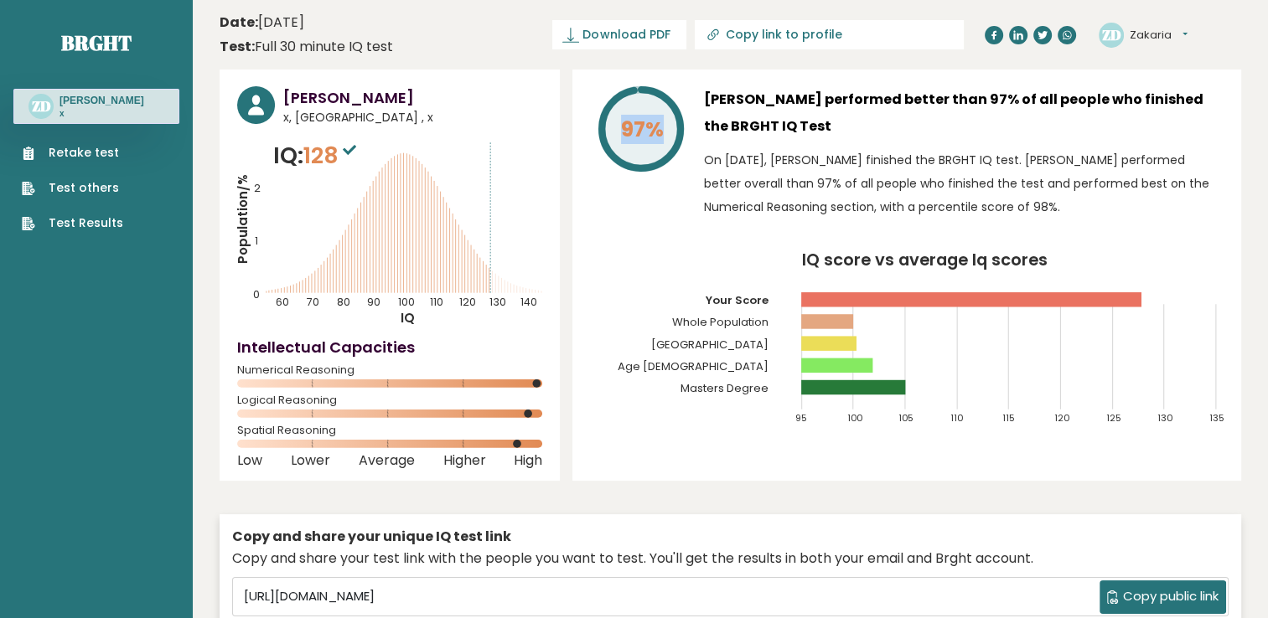
drag, startPoint x: 659, startPoint y: 134, endPoint x: 577, endPoint y: 136, distance: 82.1
click at [577, 136] on div "97% [PERSON_NAME] performed better than 97% of all people who finished the BRGH…" at bounding box center [906, 275] width 669 height 411
click at [674, 293] on icon "IQ score vs average Iq scores 95 100 105 110 115 120 125 130 135 Your Score Who…" at bounding box center [906, 346] width 633 height 188
